Goal: Task Accomplishment & Management: Use online tool/utility

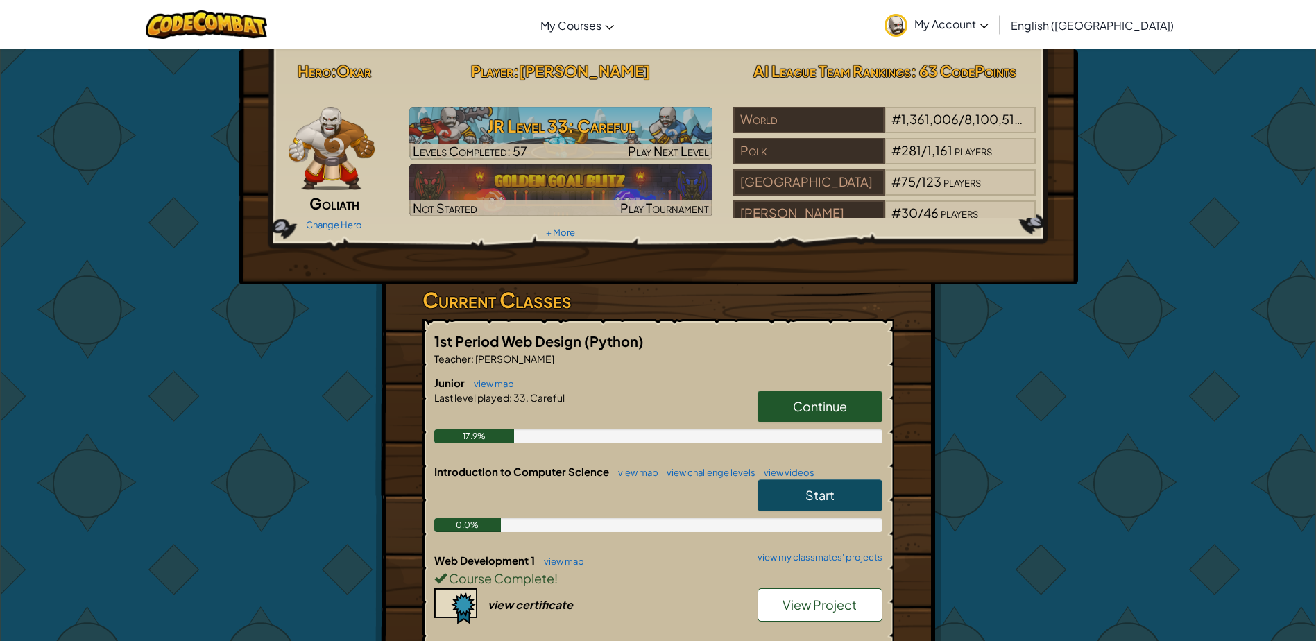
scroll to position [208, 0]
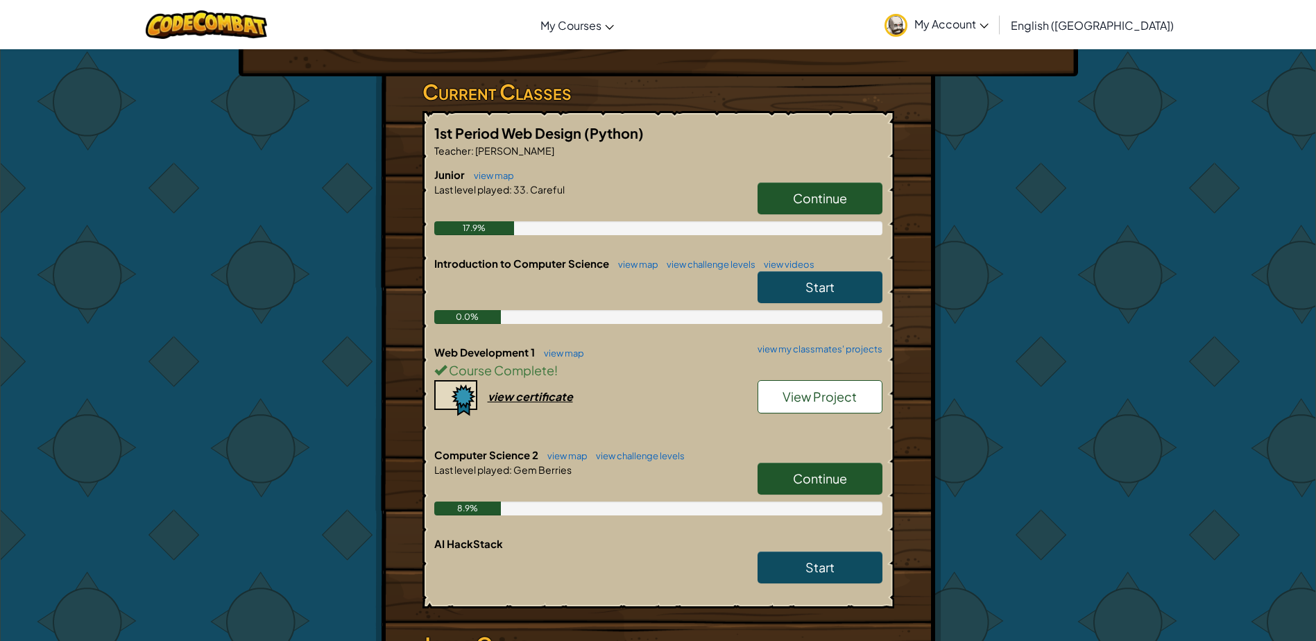
click at [820, 495] on div "Continue" at bounding box center [812, 482] width 139 height 39
click at [832, 461] on h6 "Computer Science 2 view map view challenge levels" at bounding box center [658, 454] width 448 height 15
click at [814, 479] on span "Continue" at bounding box center [820, 478] width 54 height 16
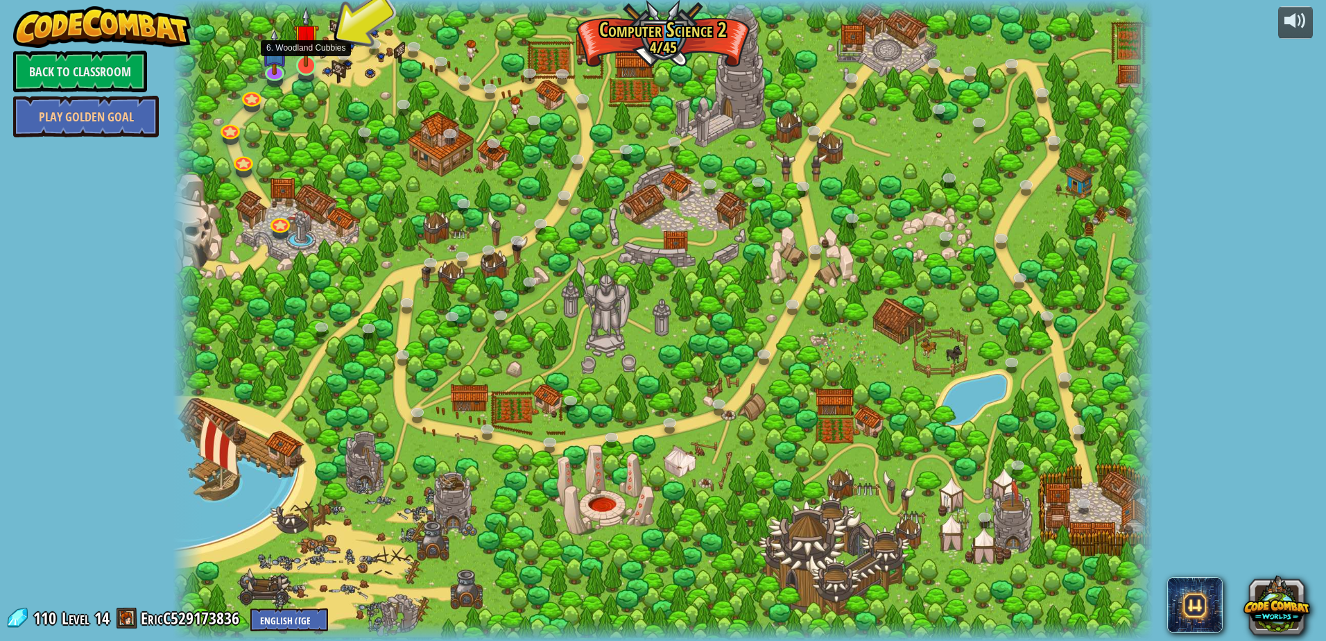
click at [302, 61] on img at bounding box center [306, 37] width 26 height 60
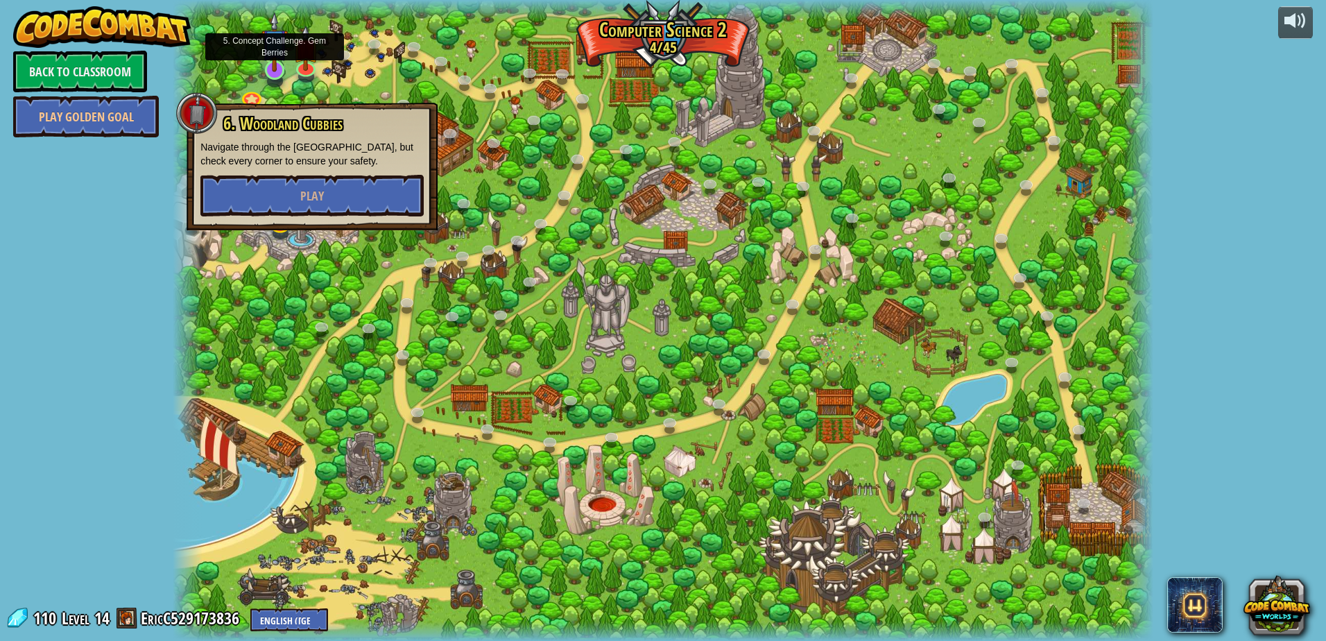
click at [266, 58] on img at bounding box center [274, 42] width 26 height 60
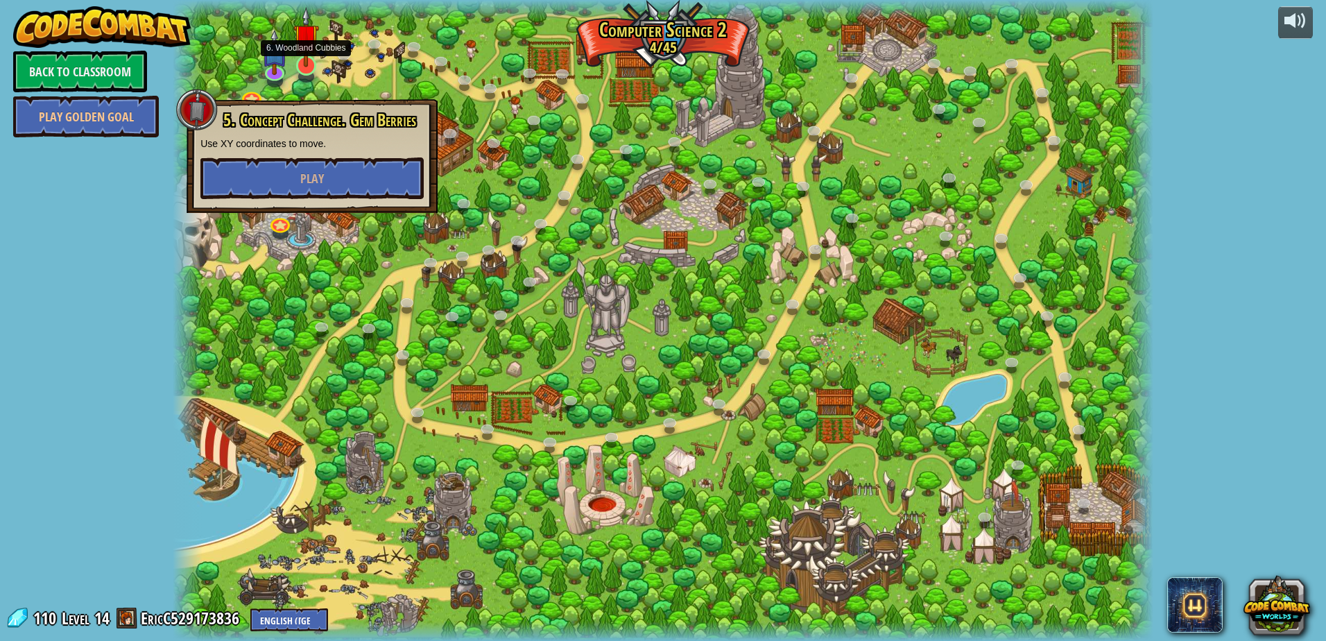
click at [311, 64] on img at bounding box center [306, 37] width 26 height 60
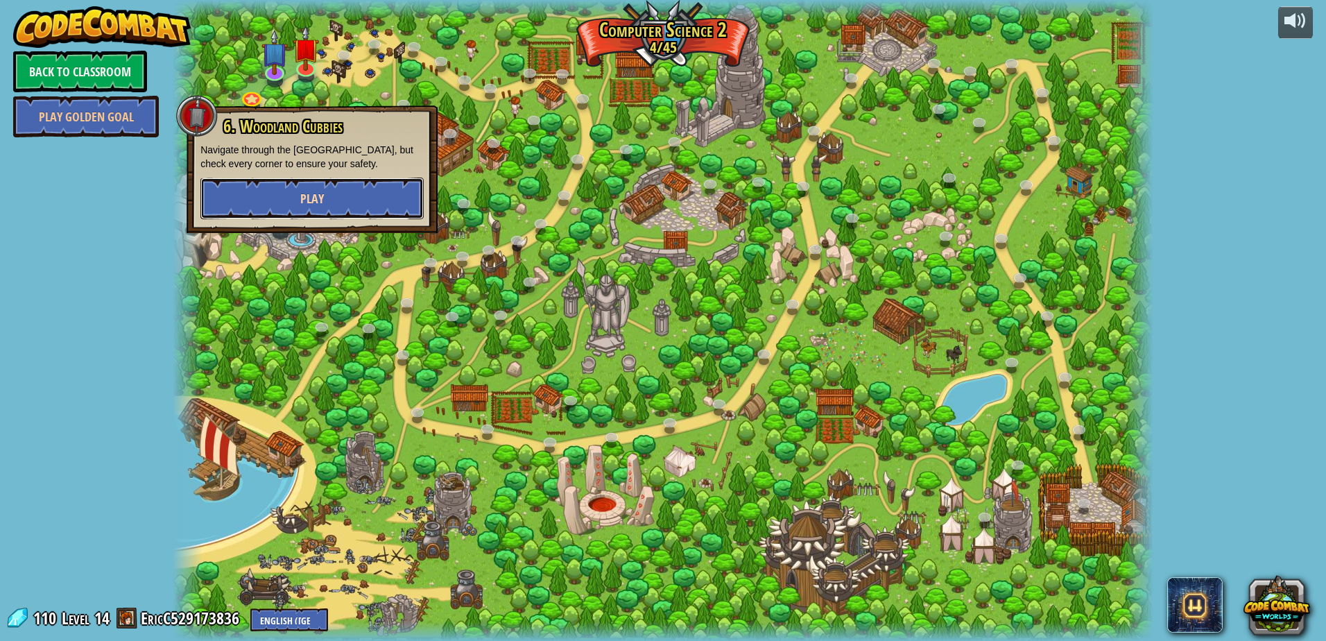
click at [313, 184] on button "Play" at bounding box center [311, 199] width 223 height 42
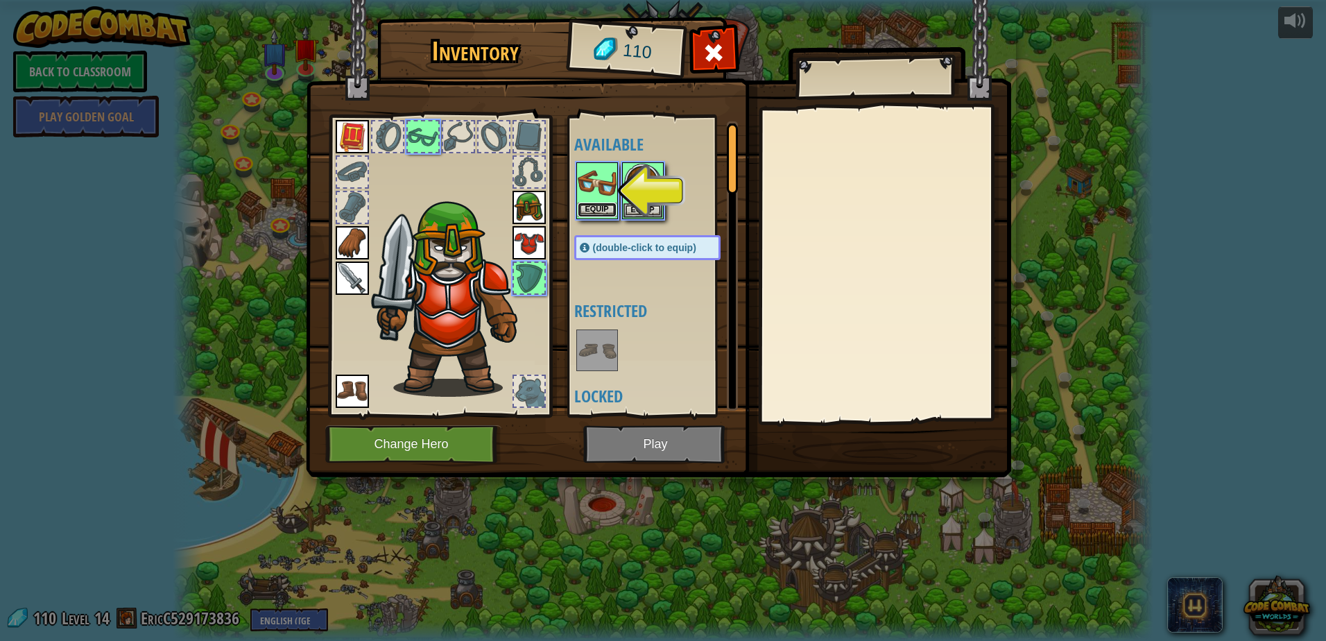
click at [594, 205] on button "Equip" at bounding box center [597, 210] width 39 height 15
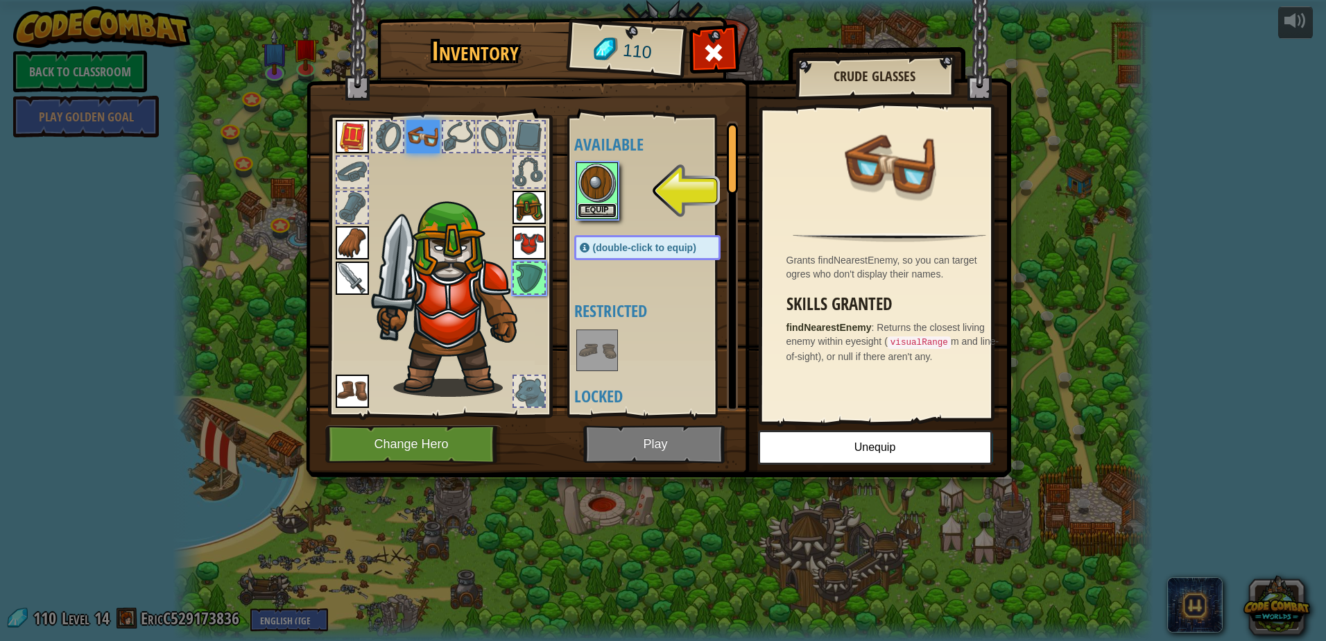
click at [608, 209] on button "Equip" at bounding box center [597, 210] width 39 height 15
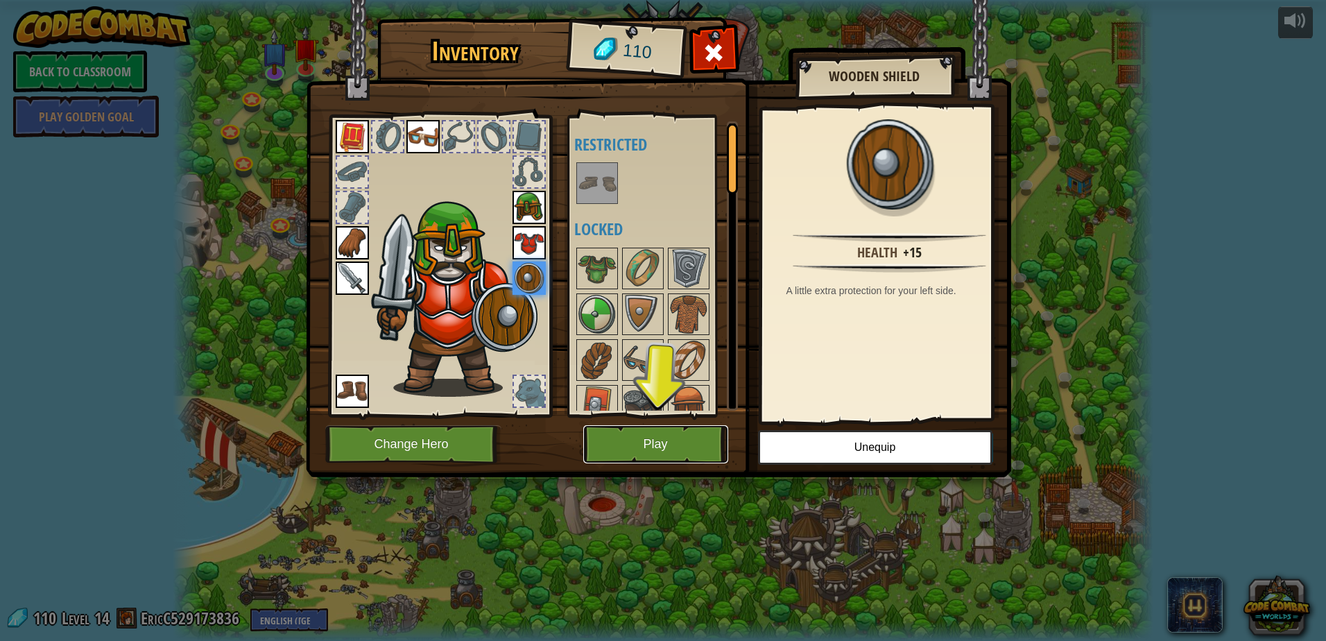
click at [621, 438] on button "Play" at bounding box center [655, 444] width 145 height 38
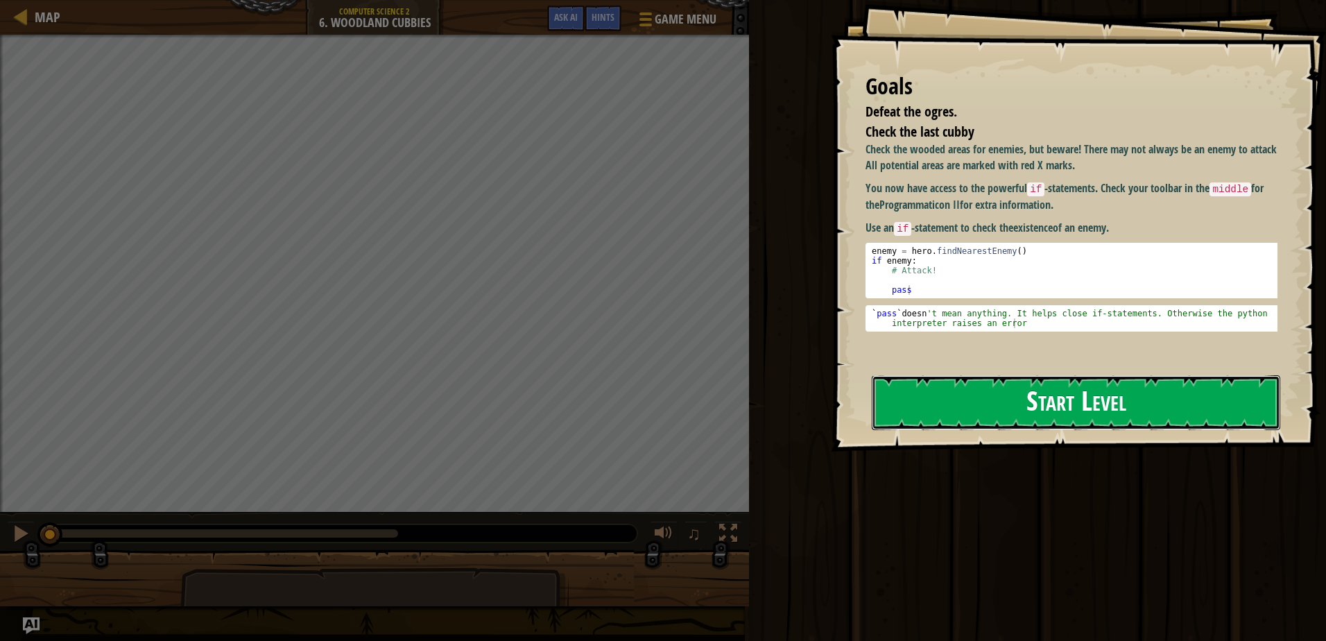
click at [1020, 396] on button "Start Level" at bounding box center [1076, 402] width 409 height 55
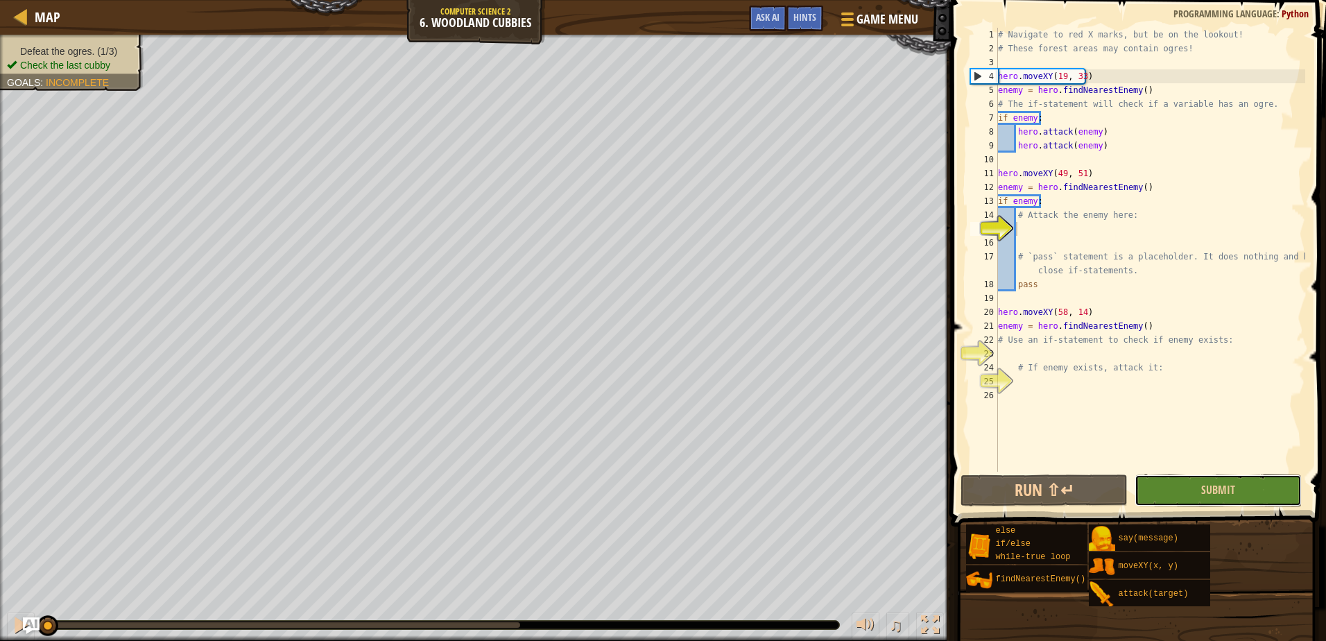
click at [1178, 490] on button "Submit" at bounding box center [1218, 490] width 167 height 32
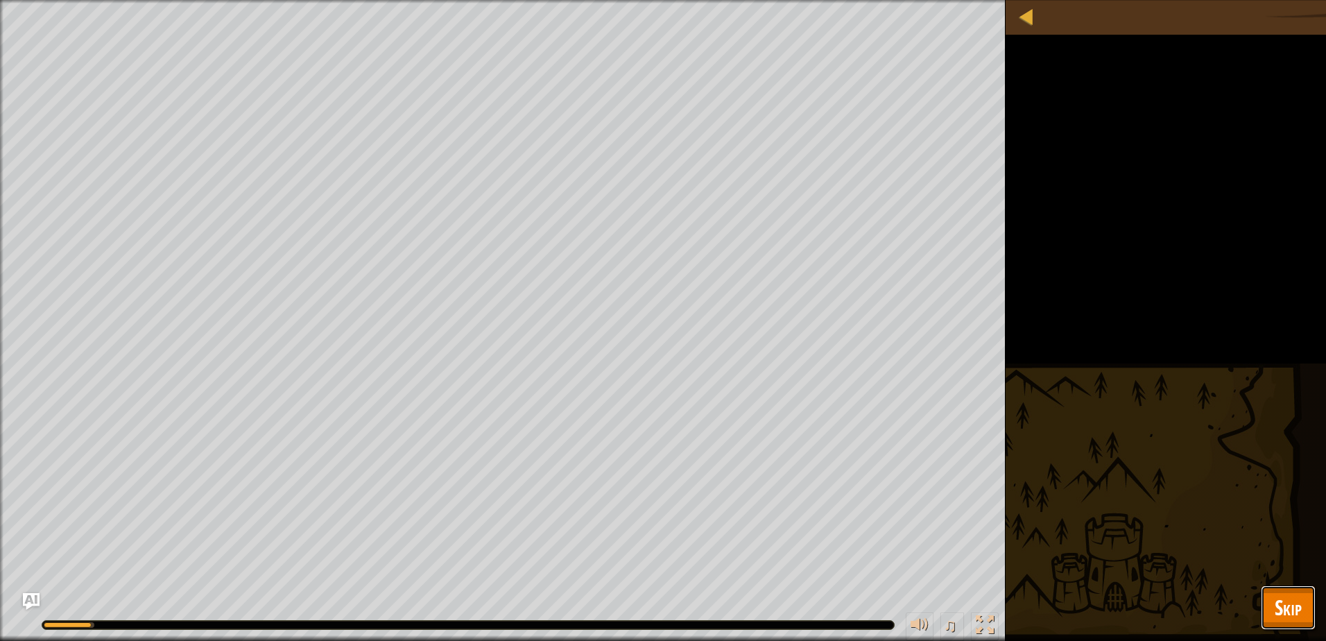
click at [1301, 605] on span "Skip" at bounding box center [1288, 607] width 27 height 28
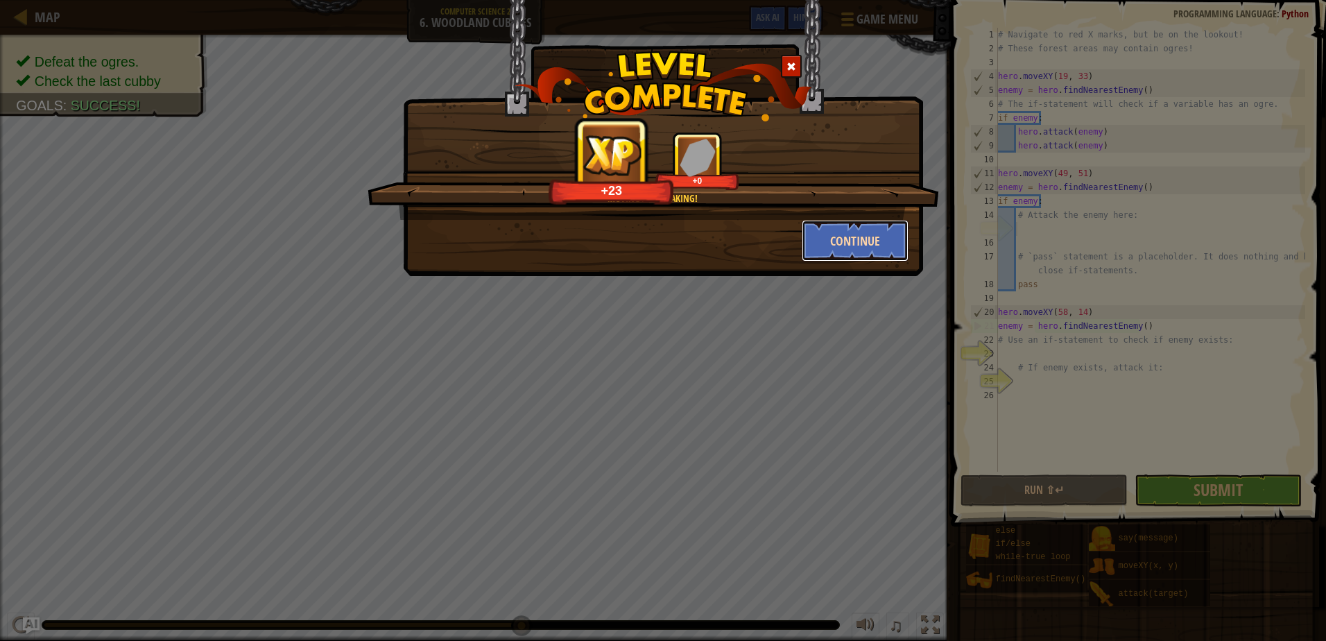
click at [837, 250] on button "Continue" at bounding box center [856, 241] width 108 height 42
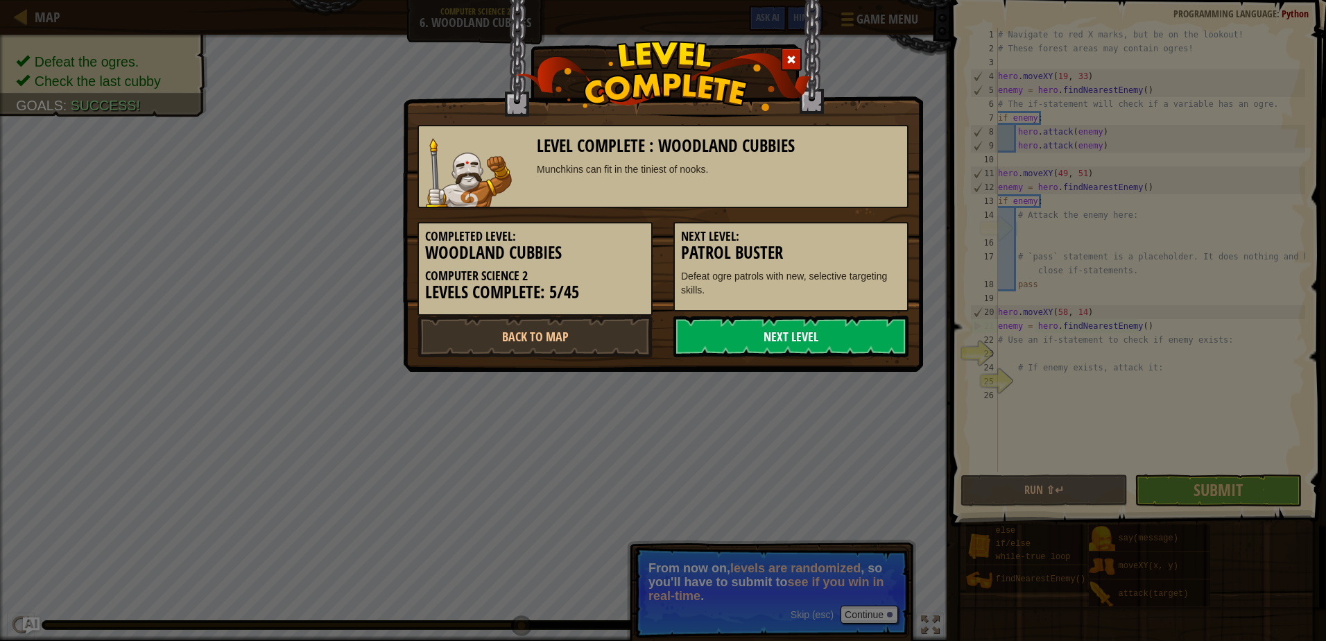
click at [739, 351] on link "Next Level" at bounding box center [790, 337] width 235 height 42
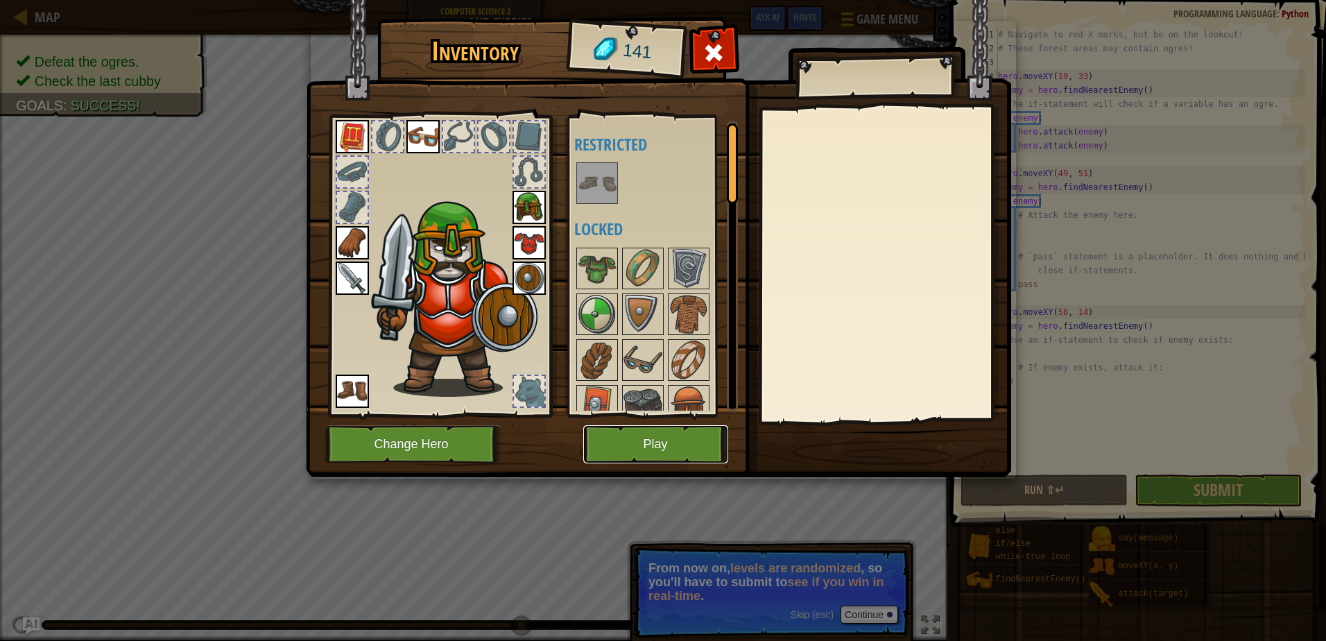
click at [687, 445] on button "Play" at bounding box center [655, 444] width 145 height 38
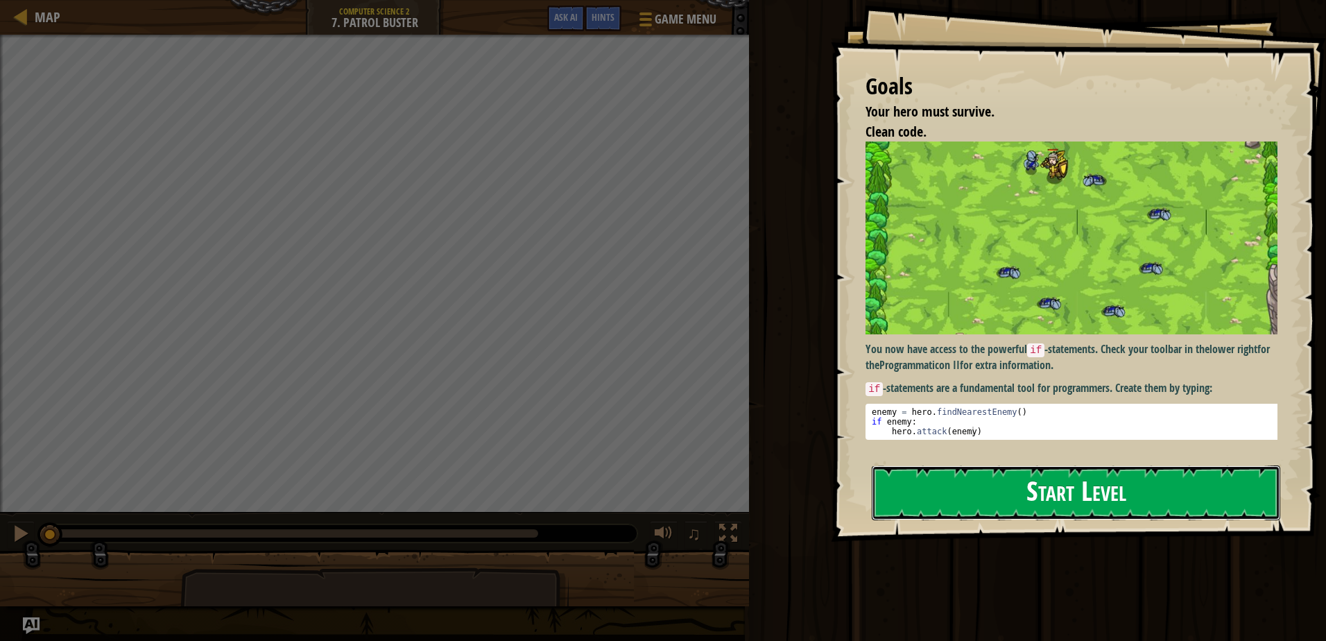
click at [982, 465] on button "Start Level" at bounding box center [1076, 492] width 409 height 55
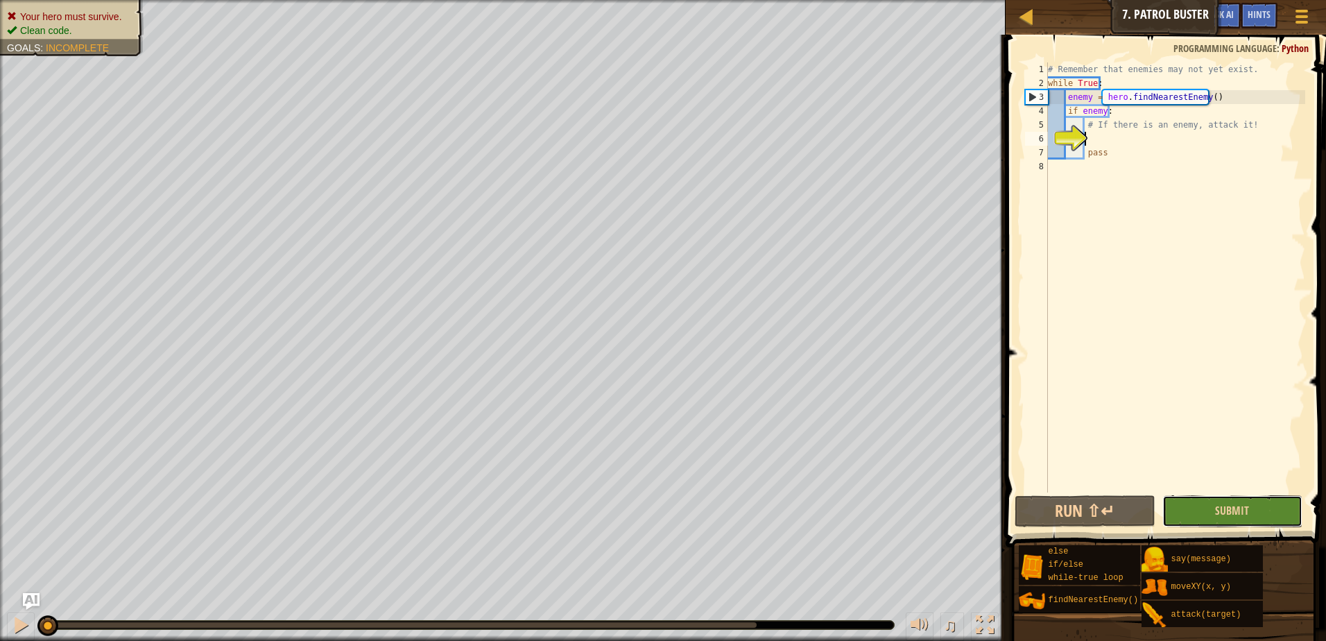
click at [1197, 437] on div "1 2 3 4 5 6 7 8 # Remember that enemies may not yet exist. while True : enemy =…" at bounding box center [1164, 318] width 325 height 553
click at [1203, 512] on button "Submit" at bounding box center [1232, 511] width 141 height 32
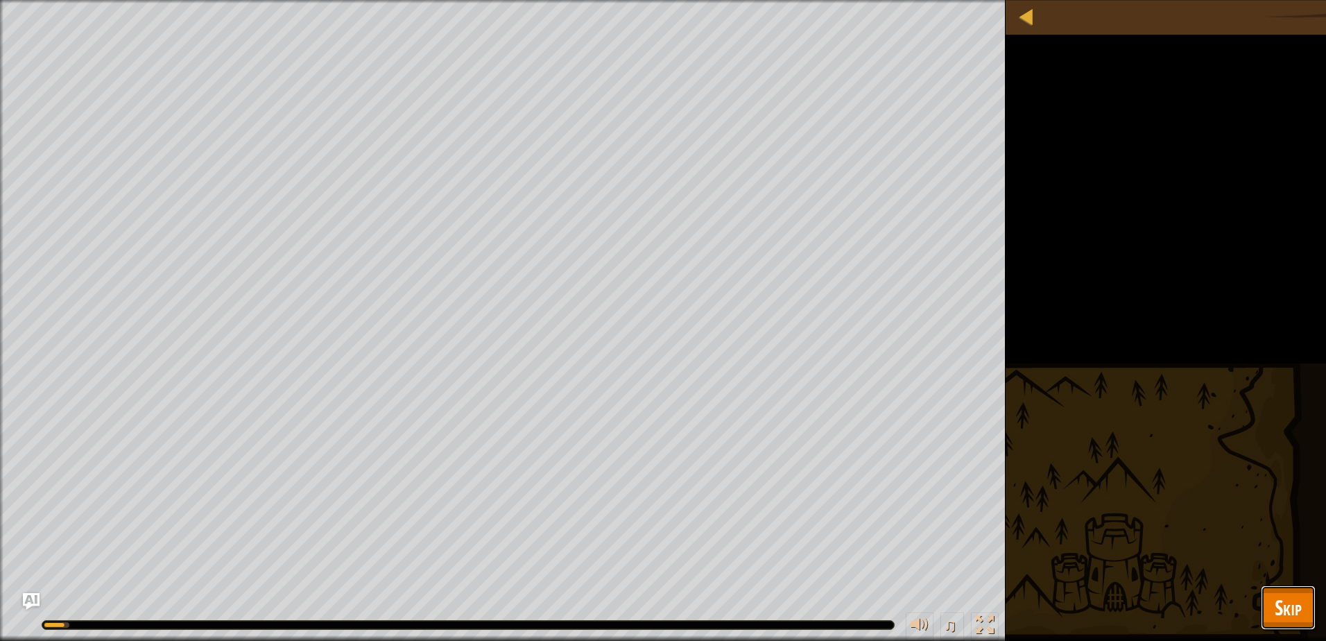
click at [1307, 603] on button "Skip" at bounding box center [1288, 607] width 55 height 44
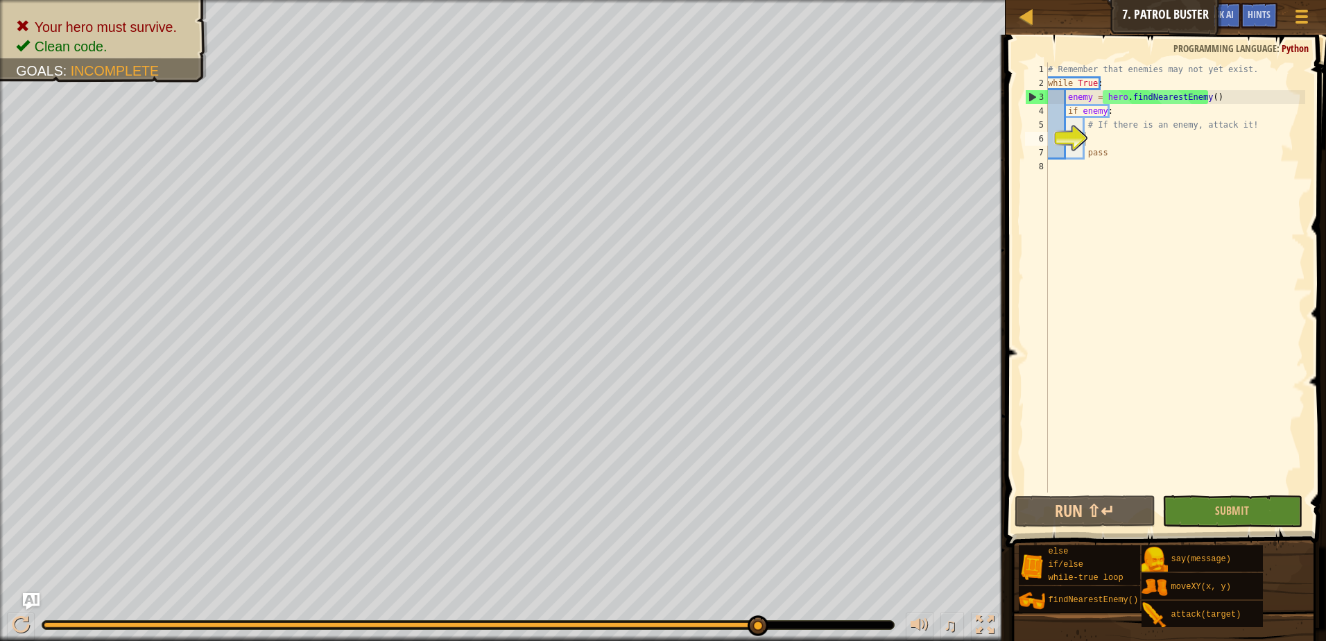
click at [1109, 132] on div "# Remember that enemies may not yet exist. while True : enemy = hero . findNear…" at bounding box center [1175, 291] width 260 height 458
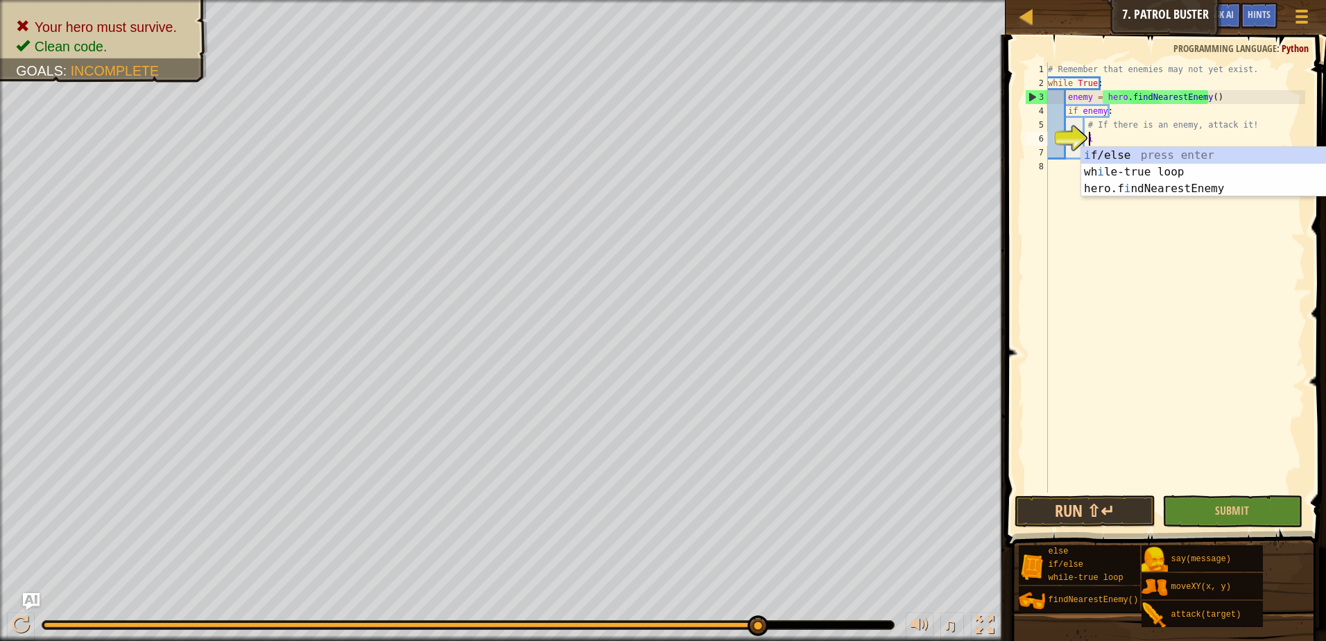
scroll to position [6, 3]
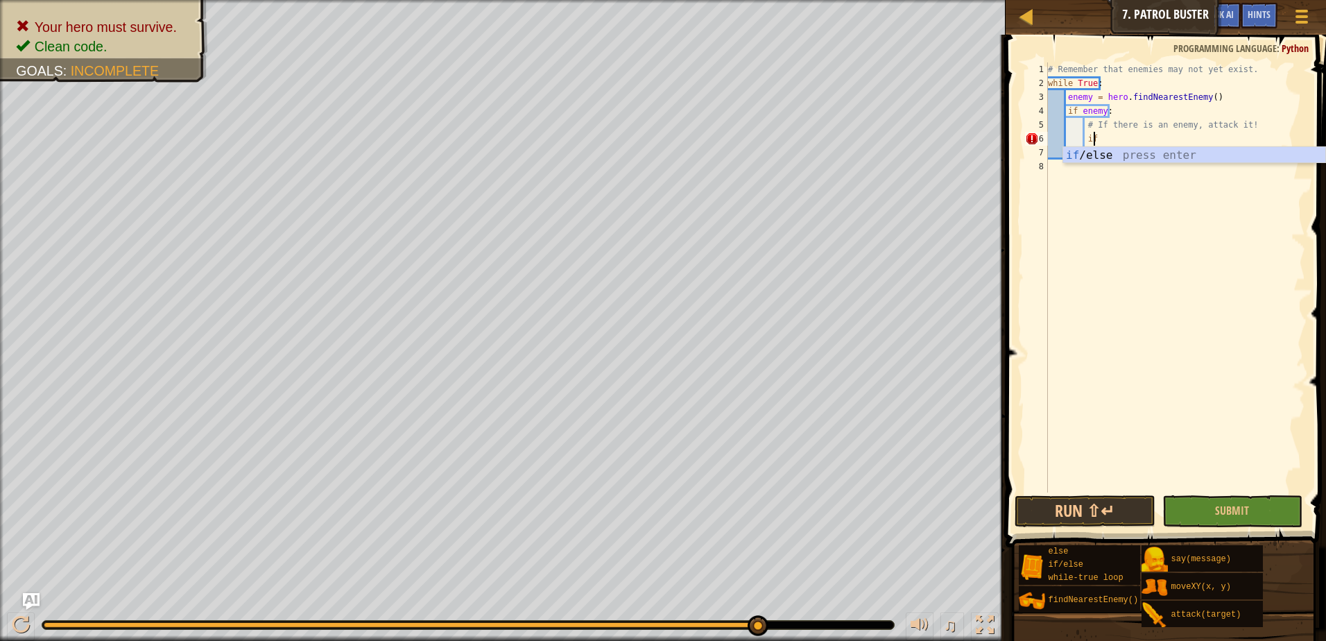
type textarea "i"
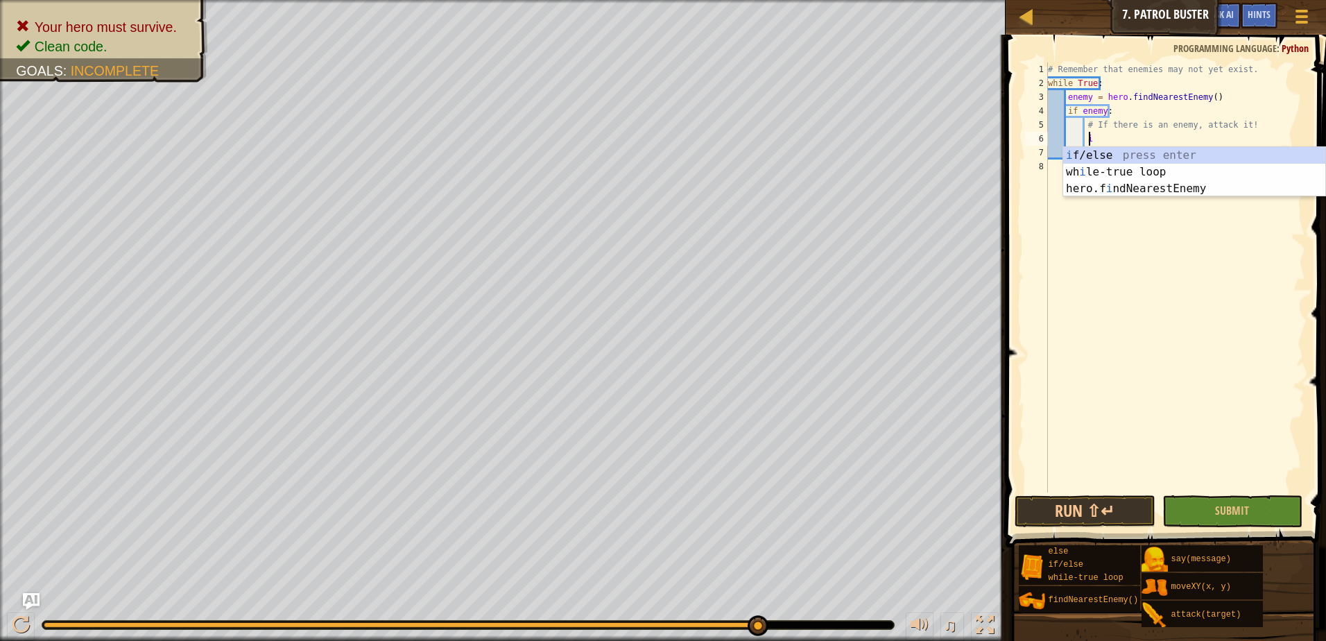
scroll to position [6, 2]
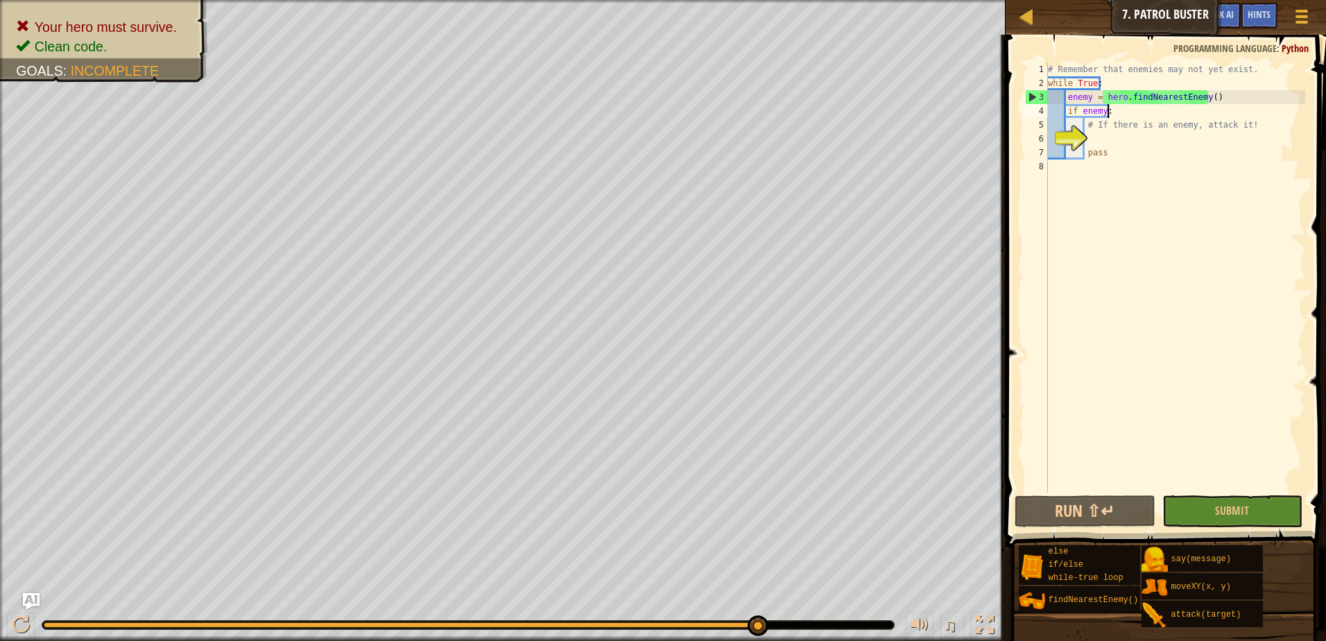
click at [1174, 105] on div "# Remember that enemies may not yet exist. while True : enemy = hero . findNear…" at bounding box center [1175, 291] width 260 height 458
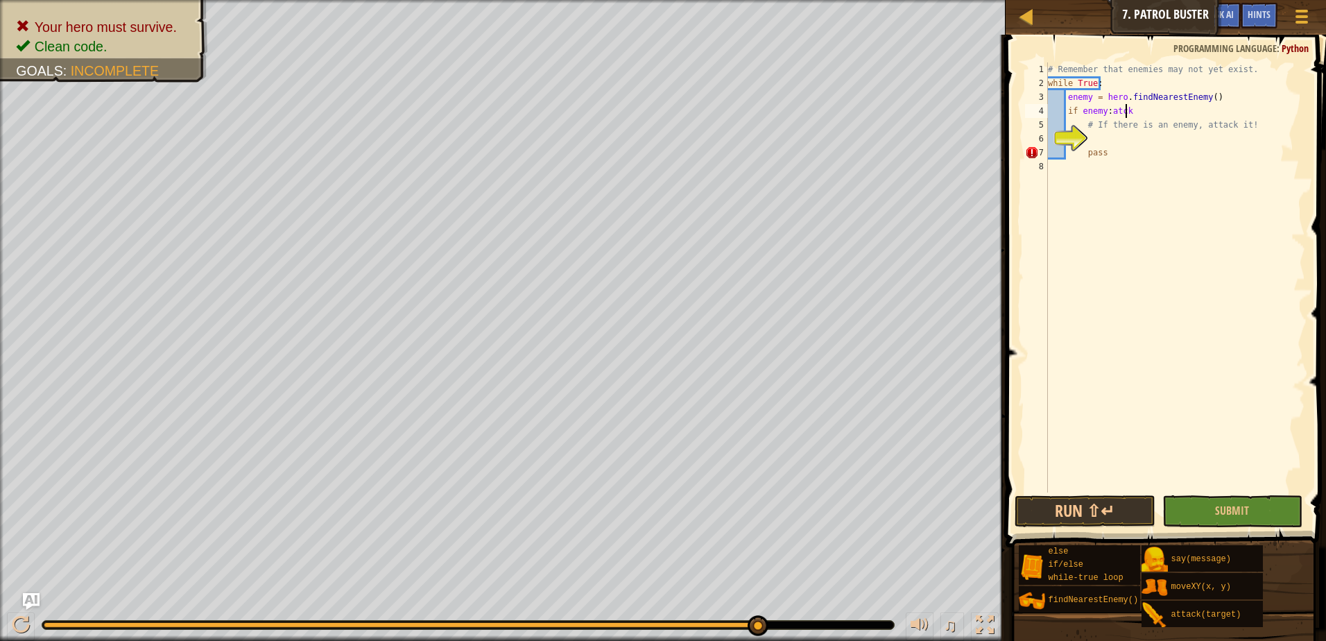
scroll to position [6, 6]
type textarea "if enemy:at"
click at [1134, 105] on div "# Remember that enemies may not yet exist. while True : enemy = hero . findNear…" at bounding box center [1175, 291] width 260 height 458
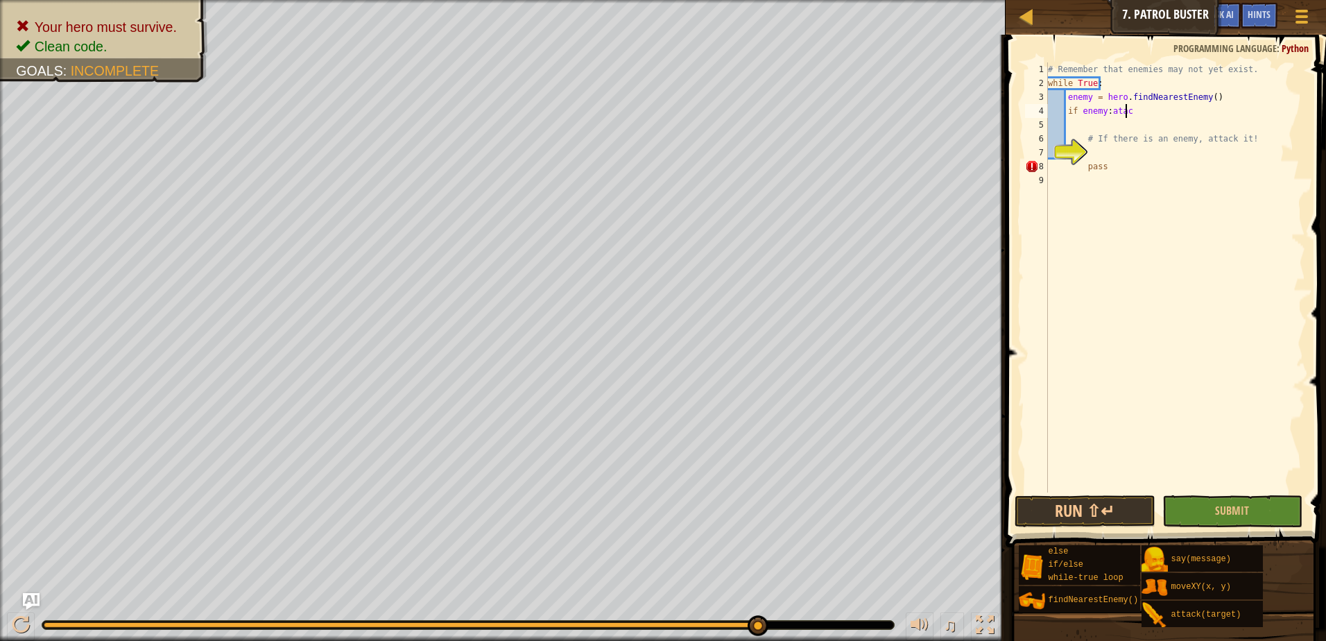
type textarea "if enemy:atack"
click at [1231, 512] on span "Submit" at bounding box center [1232, 510] width 34 height 15
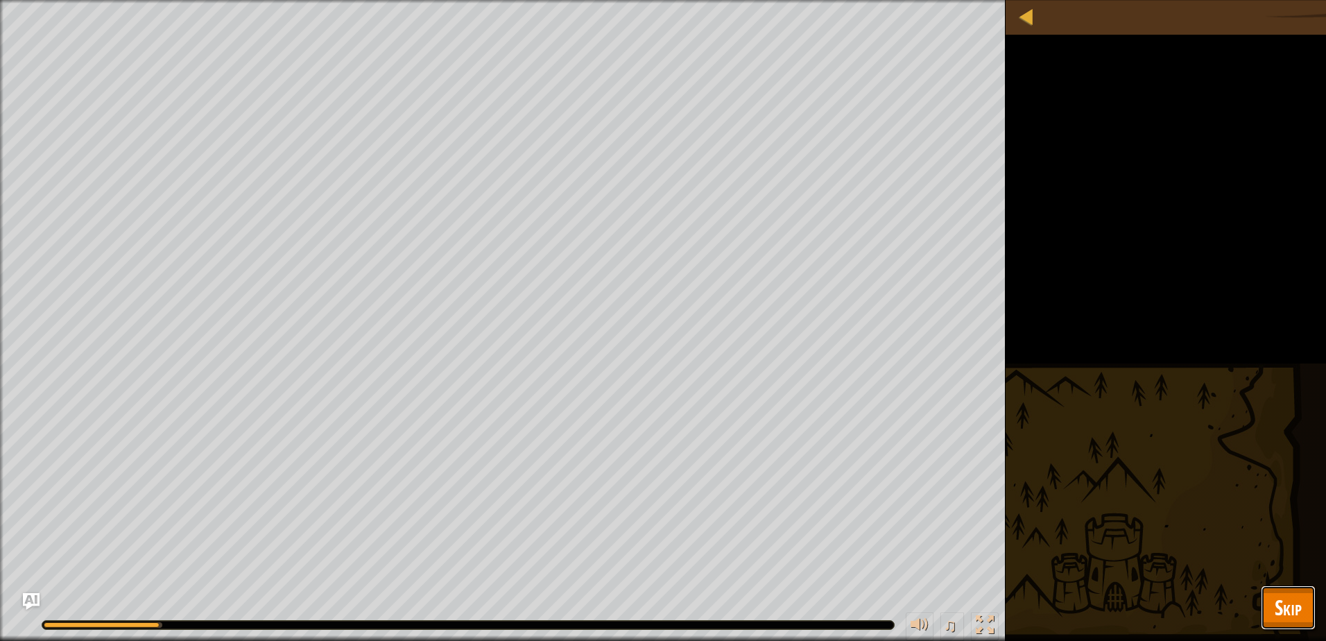
click at [1273, 618] on button "Skip" at bounding box center [1288, 607] width 55 height 44
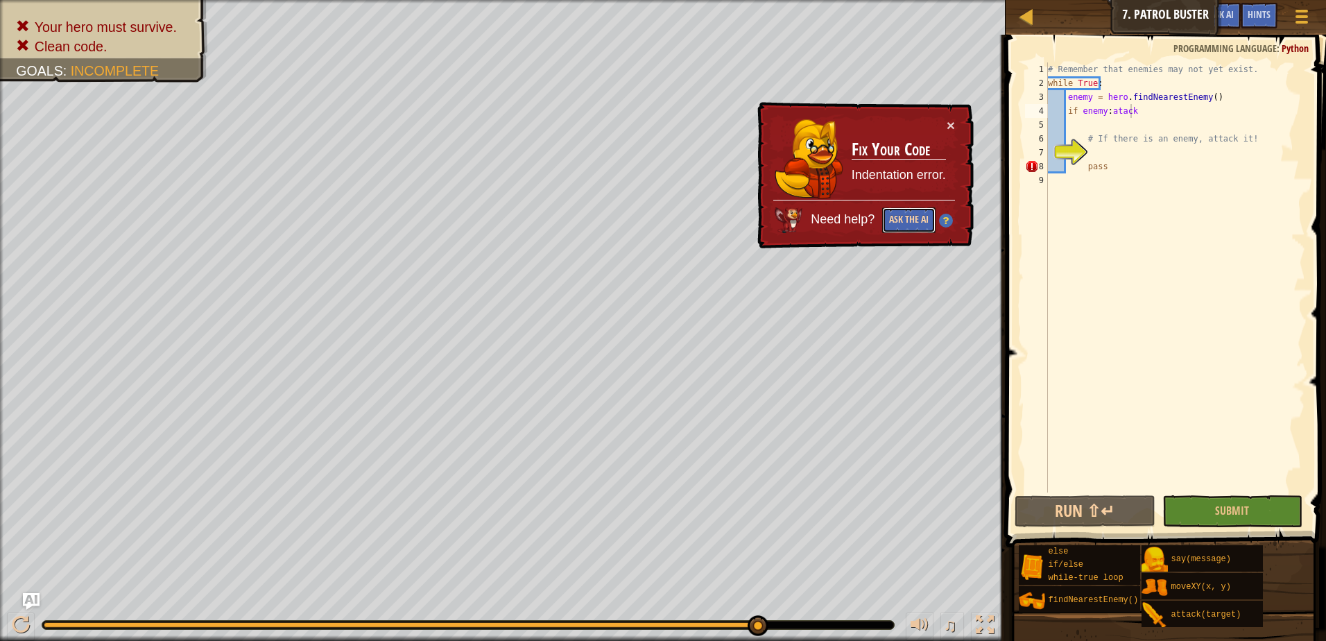
click at [917, 228] on button "Ask the AI" at bounding box center [908, 220] width 53 height 26
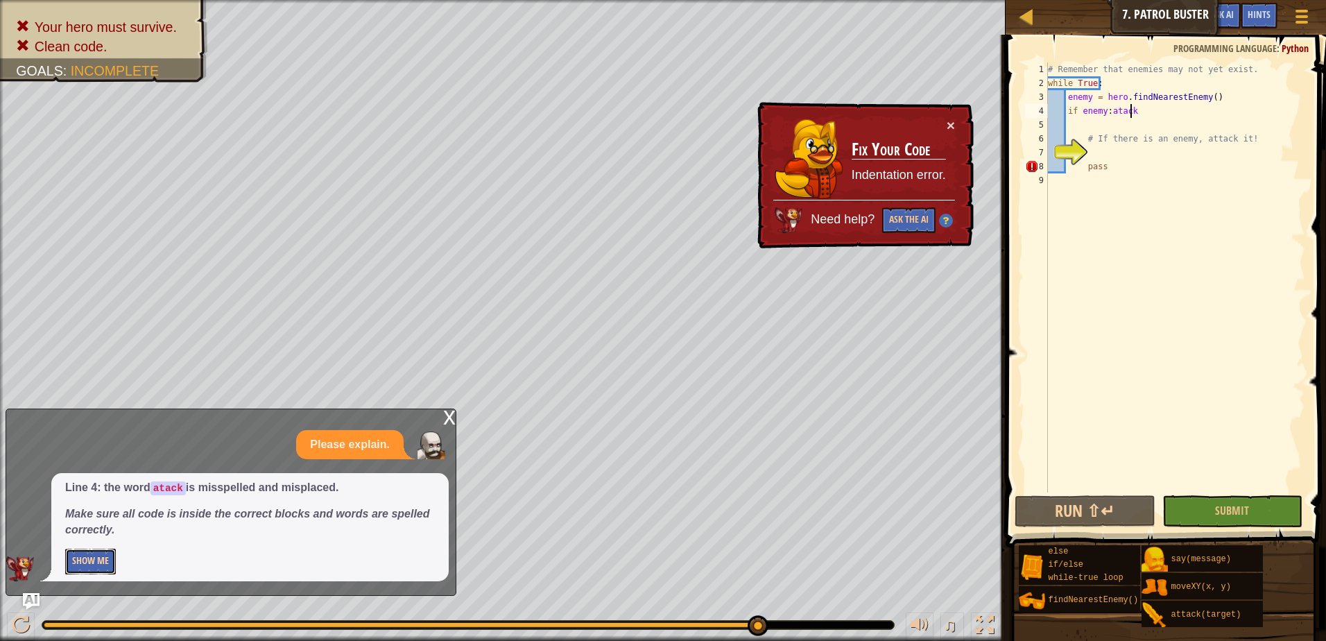
click at [112, 555] on button "Show Me" at bounding box center [90, 562] width 51 height 26
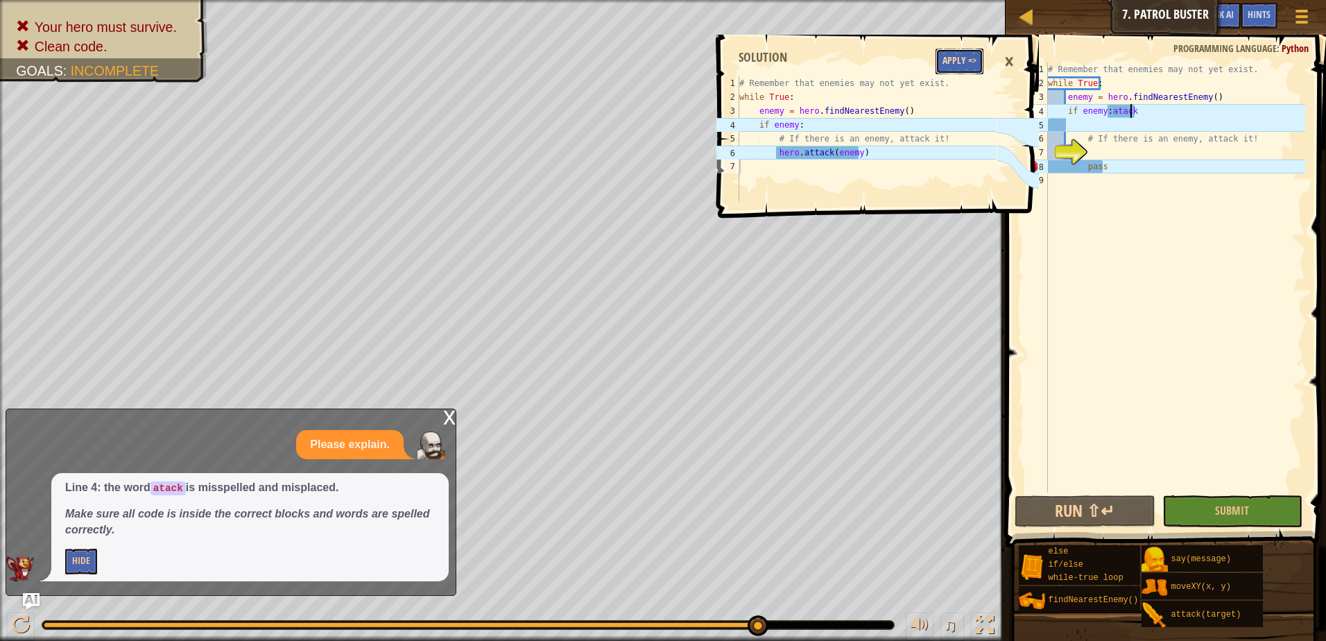
click at [975, 49] on button "Apply =>" at bounding box center [960, 62] width 48 height 26
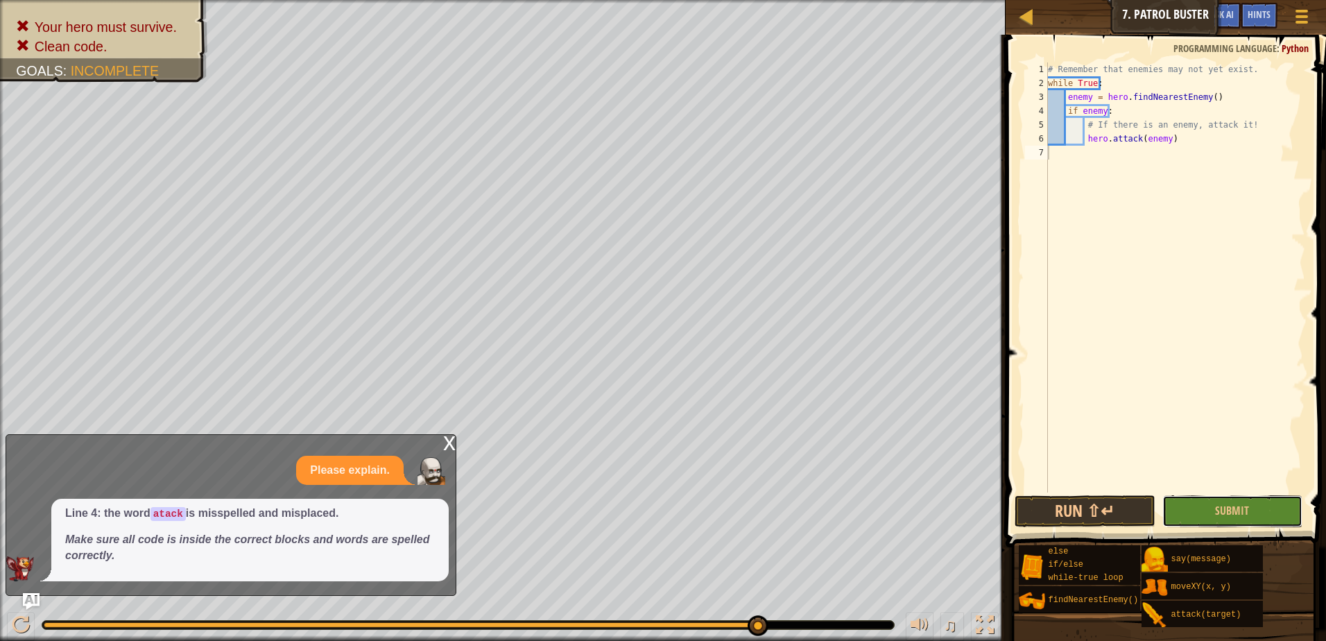
click at [1234, 504] on span "Submit" at bounding box center [1232, 510] width 34 height 15
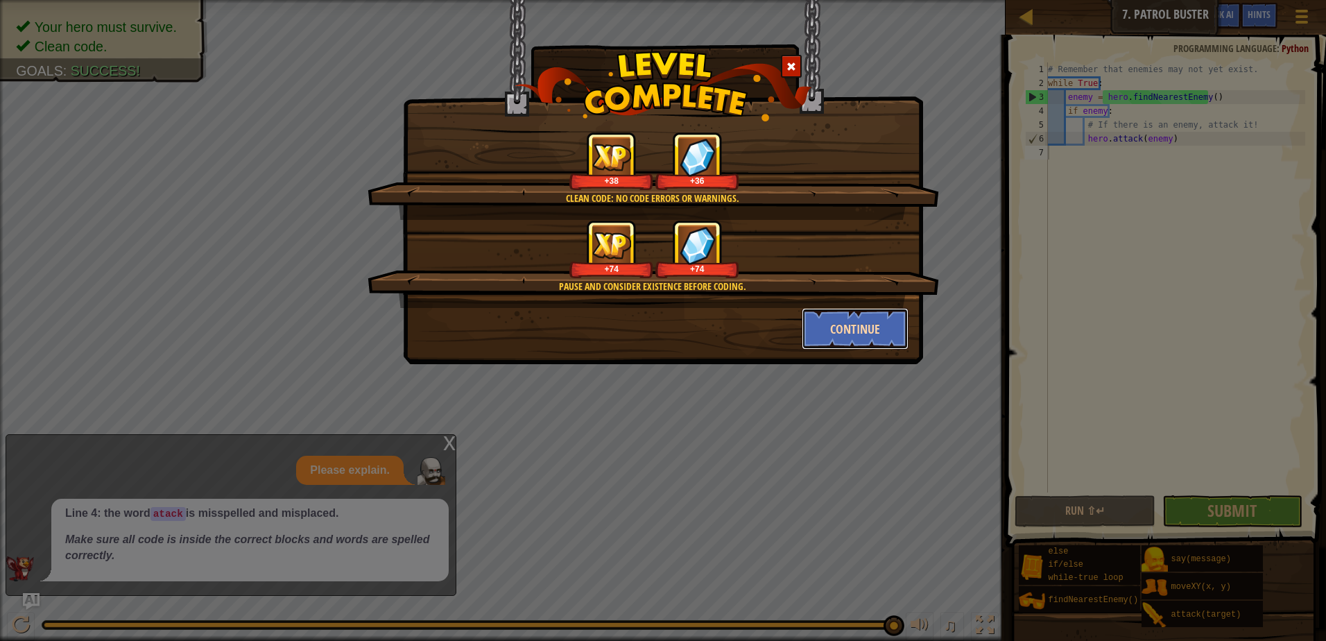
click at [823, 313] on button "Continue" at bounding box center [856, 329] width 108 height 42
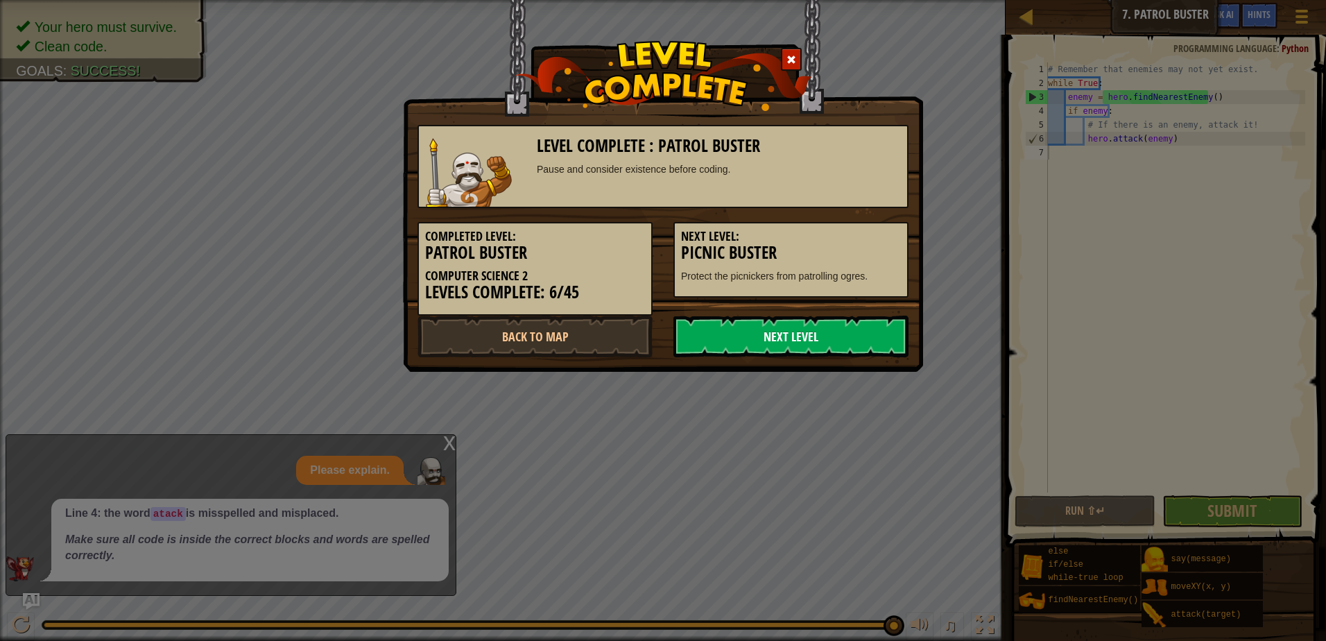
click at [807, 336] on link "Next Level" at bounding box center [790, 337] width 235 height 42
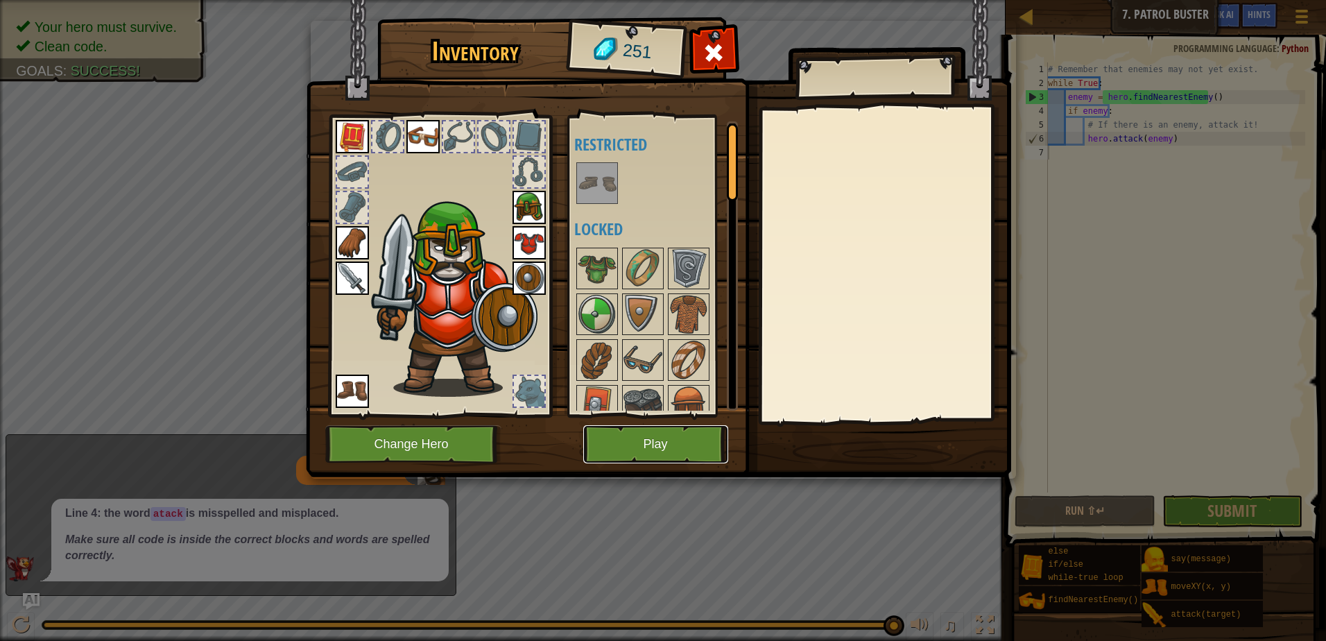
click at [650, 444] on button "Play" at bounding box center [655, 444] width 145 height 38
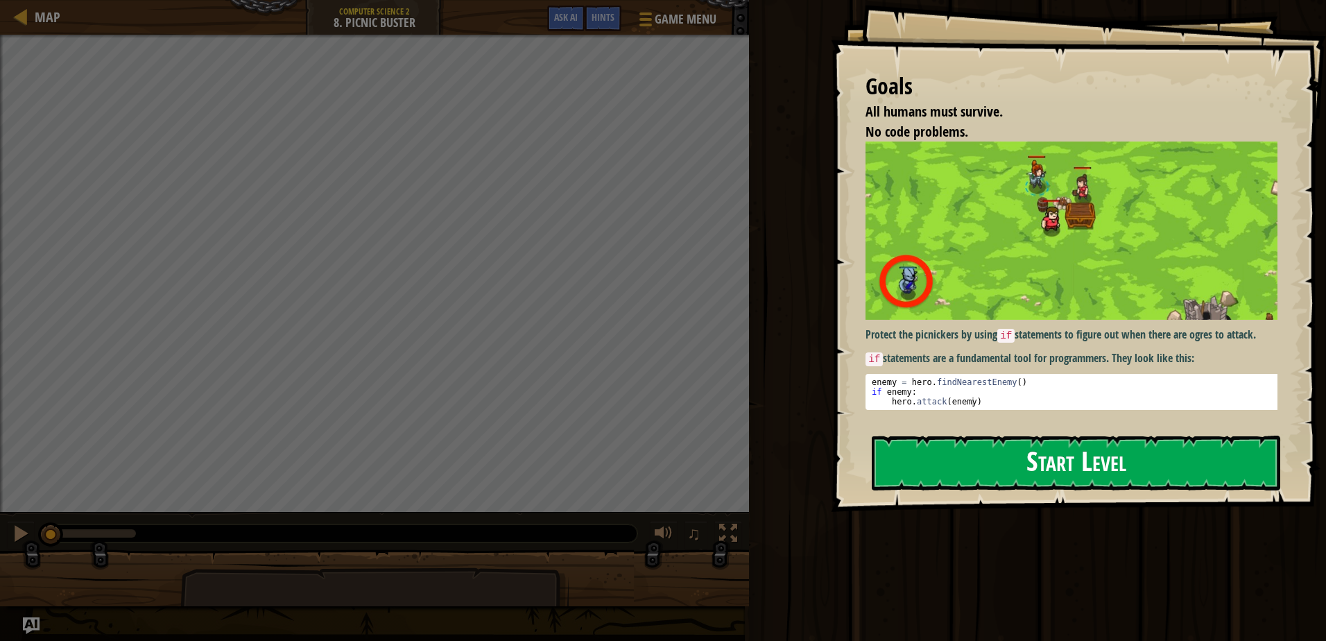
click at [977, 441] on button "Start Level" at bounding box center [1076, 463] width 409 height 55
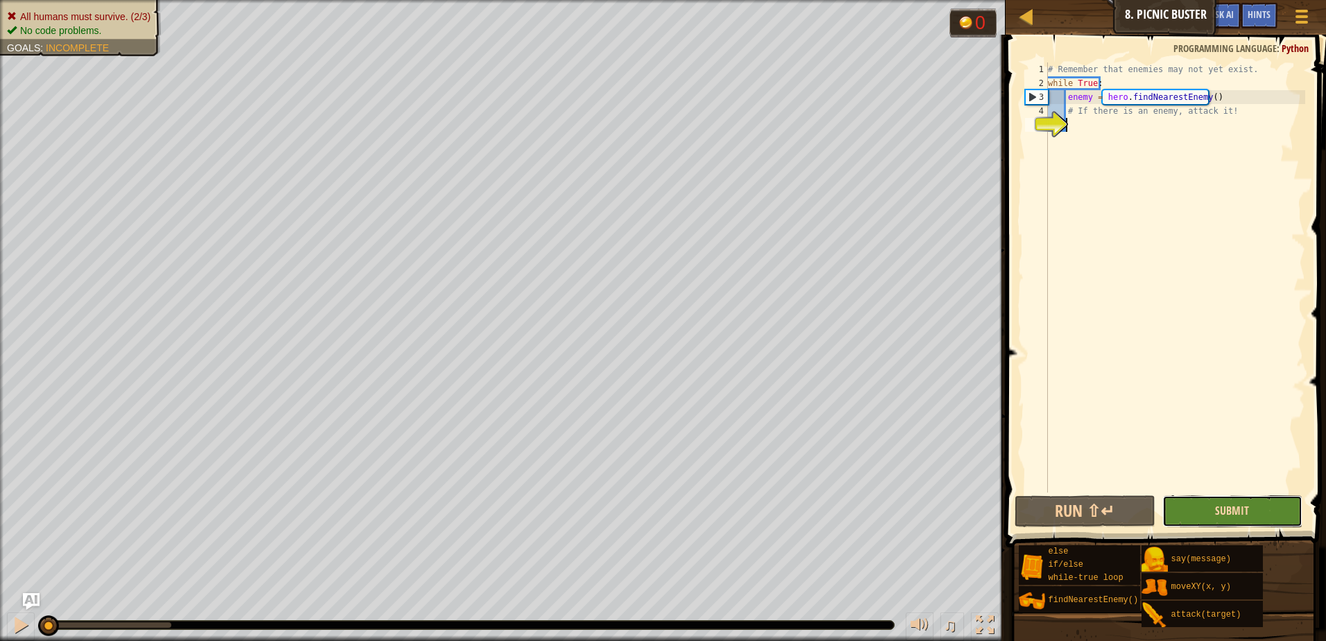
click at [1232, 513] on span "Submit" at bounding box center [1232, 510] width 34 height 15
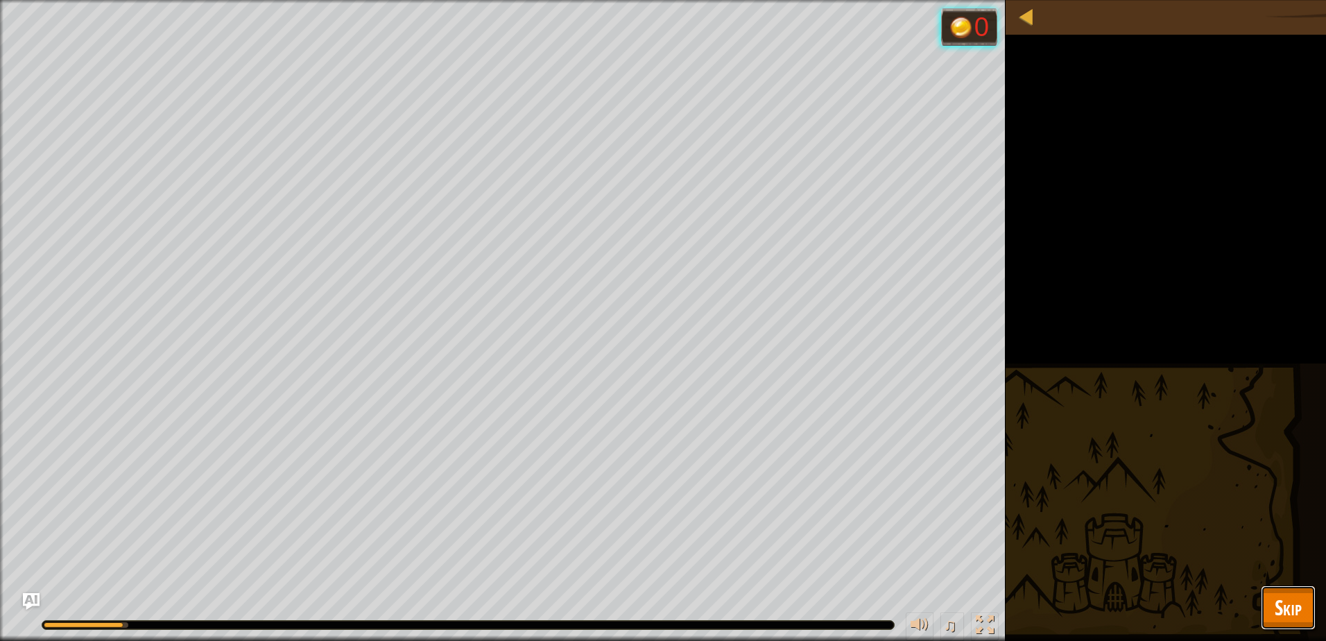
click at [1280, 590] on button "Skip" at bounding box center [1288, 607] width 55 height 44
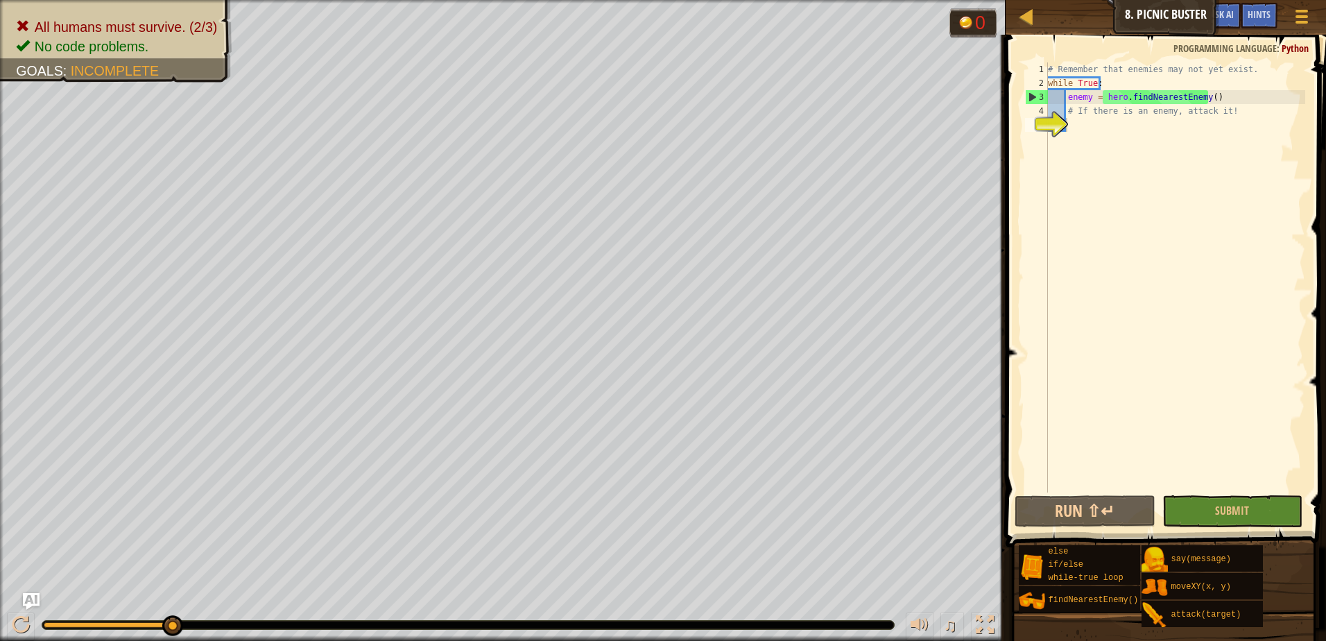
click at [1135, 136] on div "# Remember that enemies may not yet exist. while True : enemy = hero . findNear…" at bounding box center [1175, 291] width 260 height 458
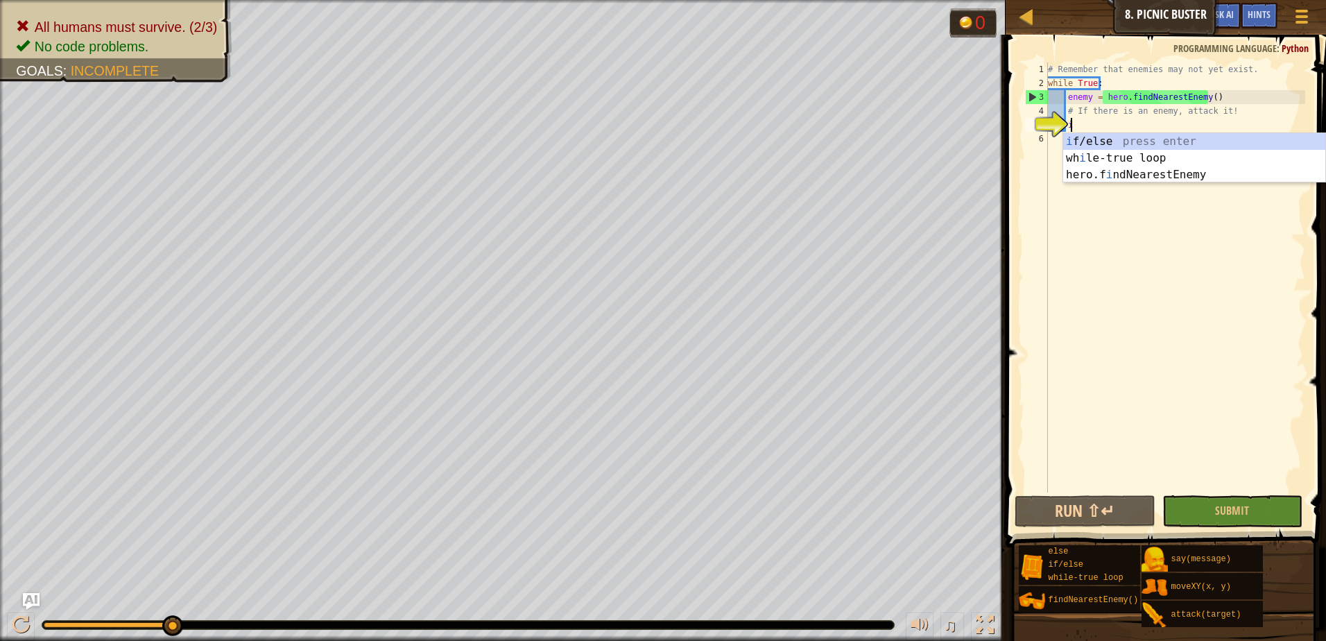
scroll to position [6, 1]
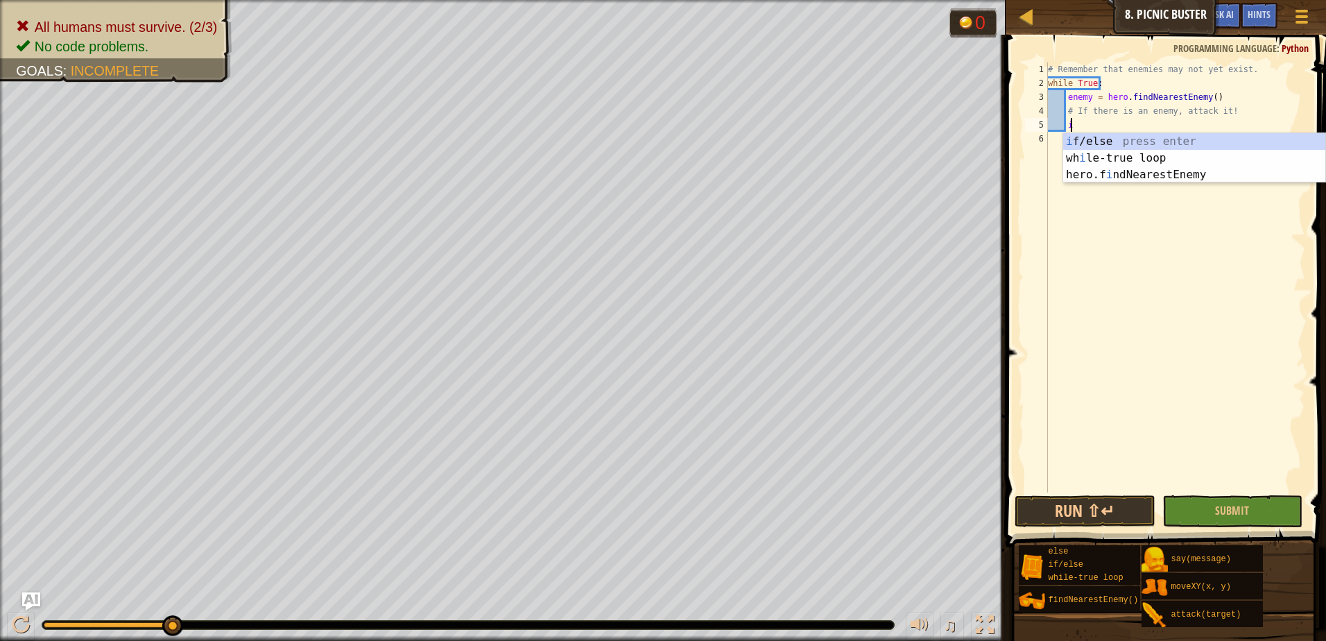
type textarea "i"
click at [31, 599] on img "Ask AI" at bounding box center [31, 601] width 18 height 18
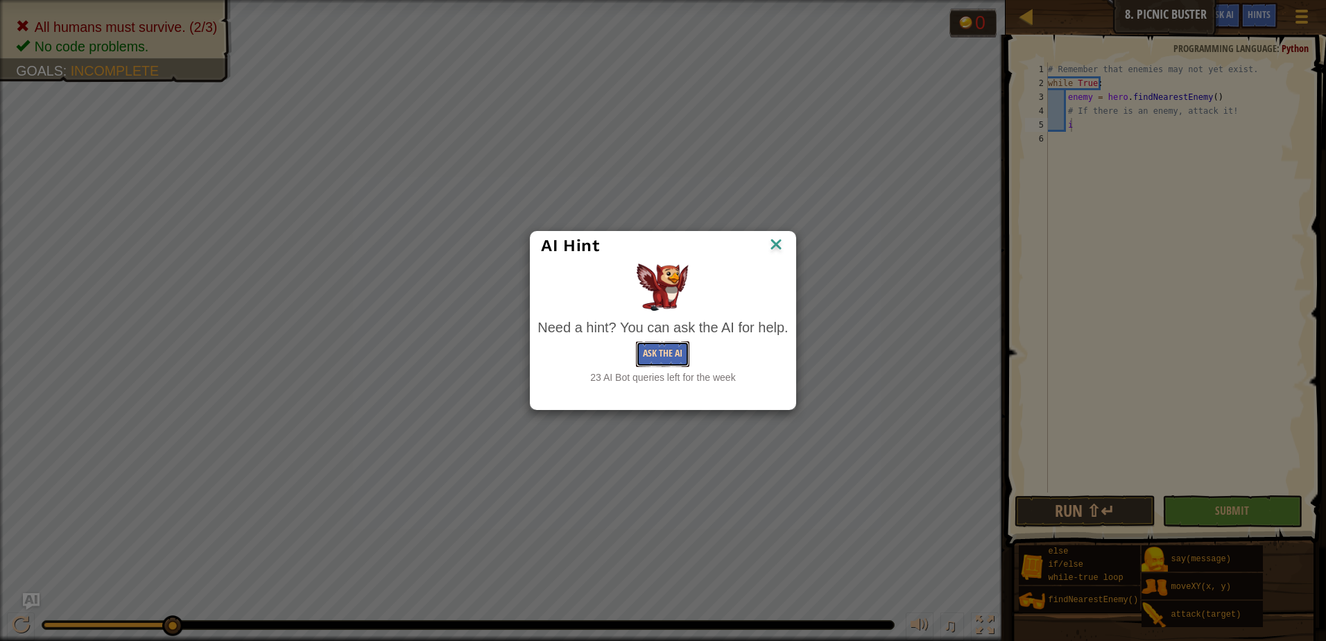
click at [687, 361] on button "Ask the AI" at bounding box center [662, 354] width 53 height 26
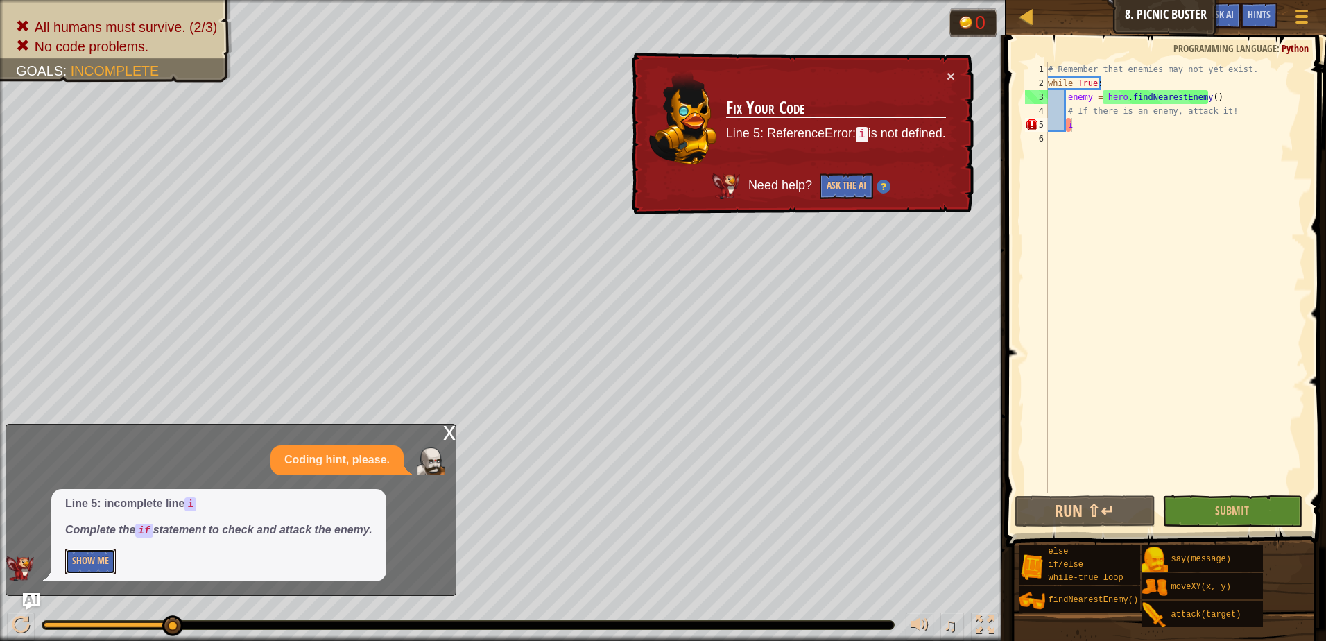
click at [98, 568] on button "Show Me" at bounding box center [90, 562] width 51 height 26
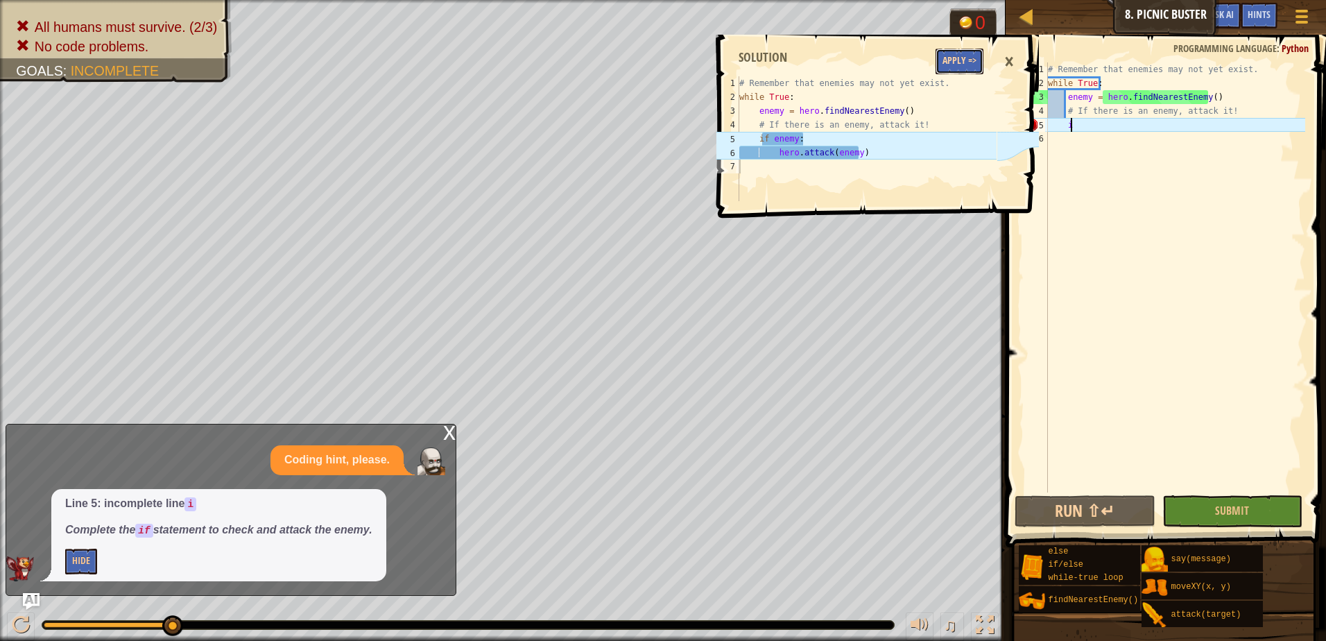
click at [945, 51] on button "Apply =>" at bounding box center [960, 62] width 48 height 26
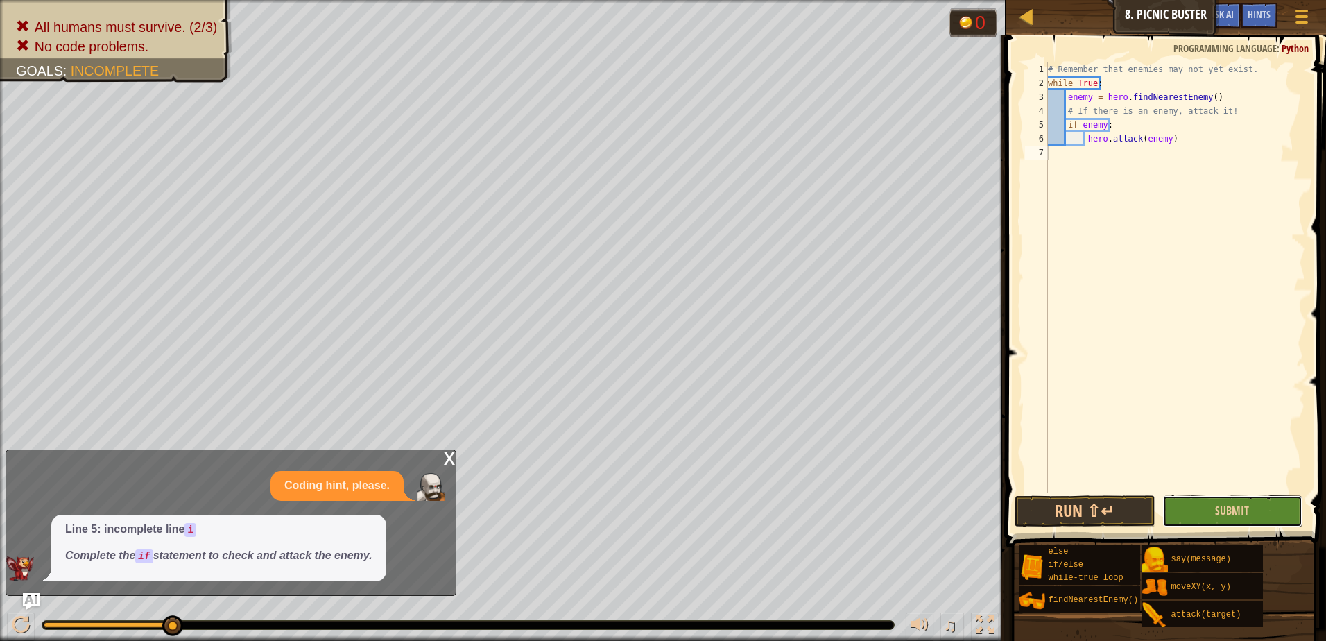
click at [1269, 508] on button "Submit" at bounding box center [1232, 511] width 141 height 32
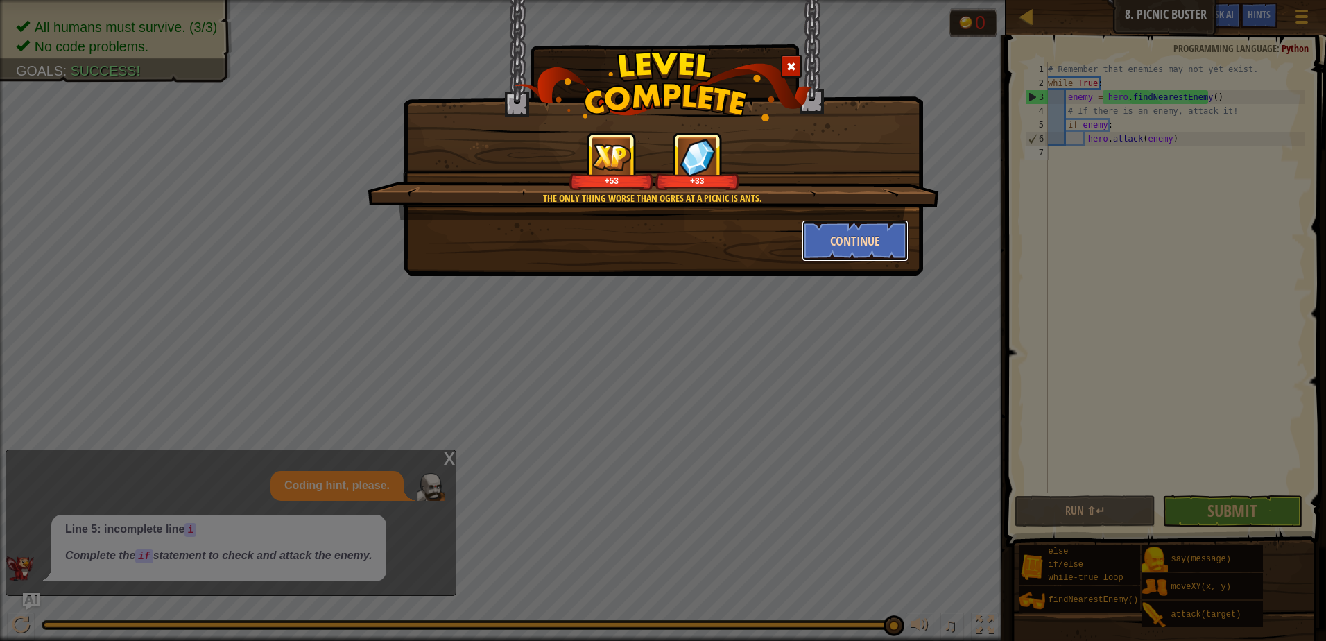
click at [842, 243] on button "Continue" at bounding box center [856, 241] width 108 height 42
